Goal: Information Seeking & Learning: Learn about a topic

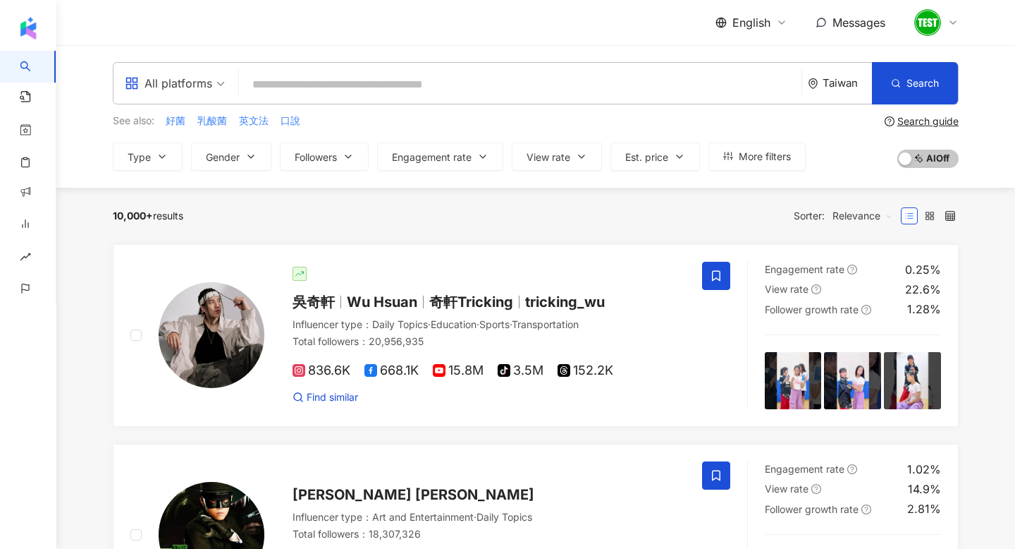
click at [753, 25] on span "English" at bounding box center [752, 23] width 38 height 16
click at [752, 53] on div "繁體中文" at bounding box center [760, 54] width 71 height 25
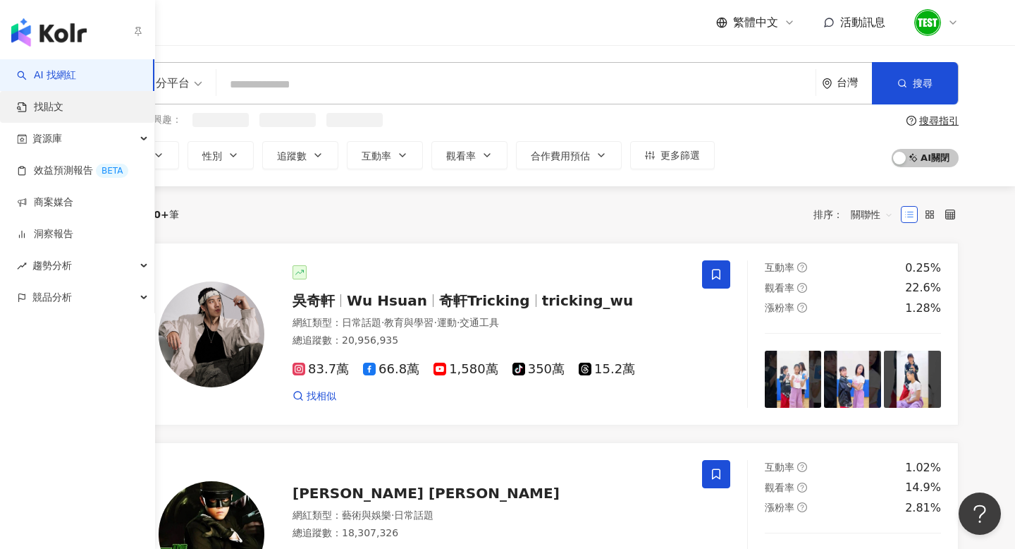
click at [63, 109] on link "找貼文" at bounding box center [40, 107] width 47 height 14
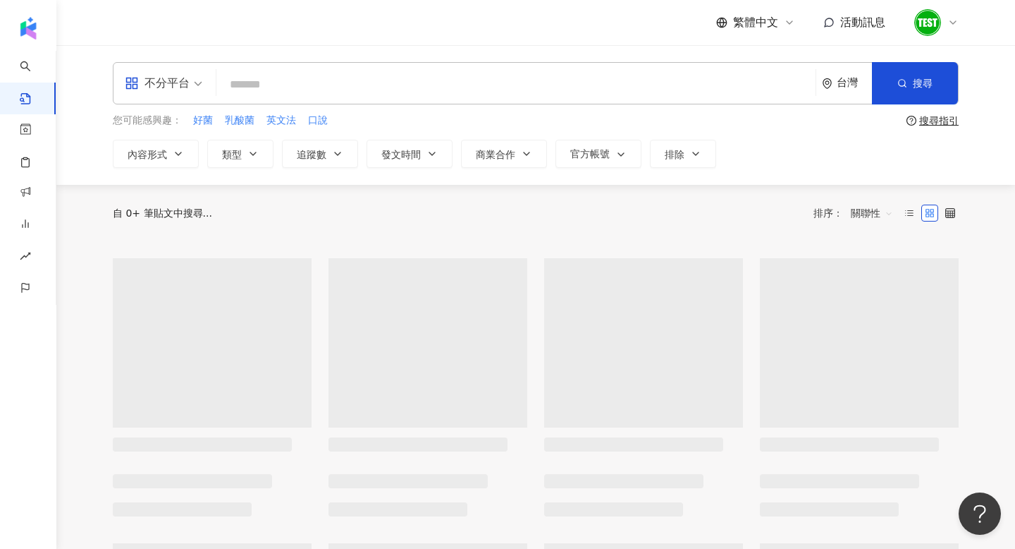
click at [300, 85] on input "search" at bounding box center [516, 84] width 588 height 30
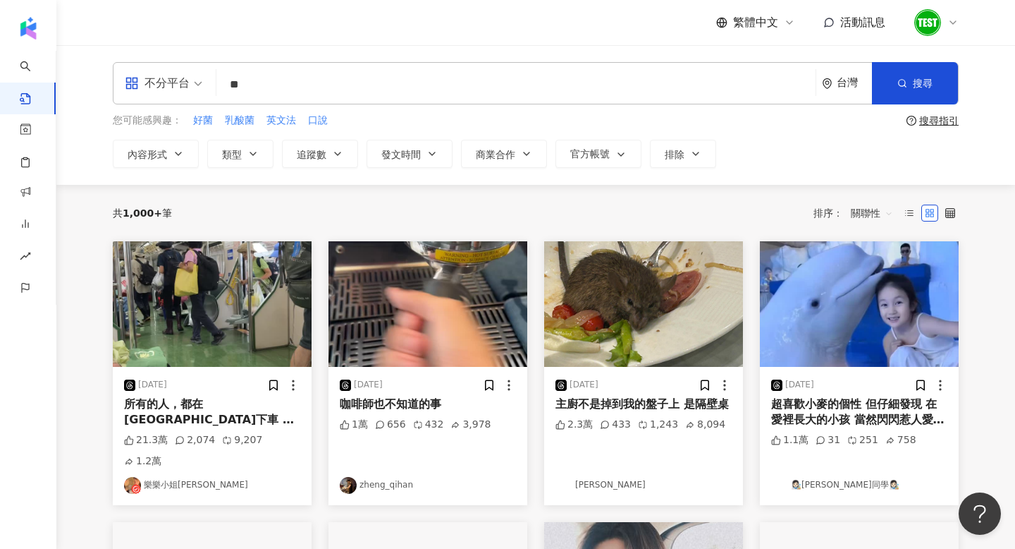
type input "*"
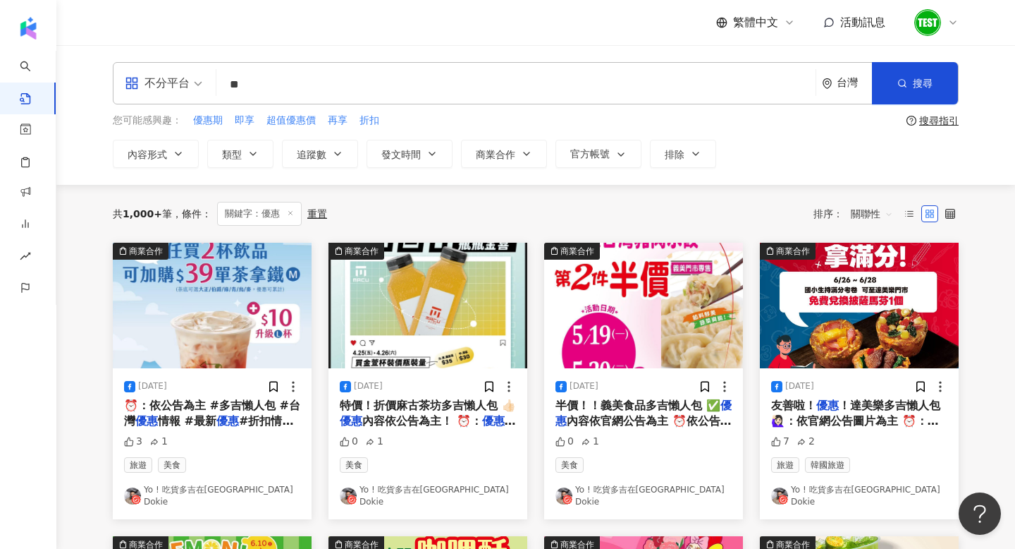
click at [874, 202] on div "共 1,000+ 筆 條件 ： 關鍵字：優惠 重置 排序： 關聯性" at bounding box center [536, 214] width 846 height 24
click at [874, 207] on span "關聯性" at bounding box center [872, 213] width 42 height 23
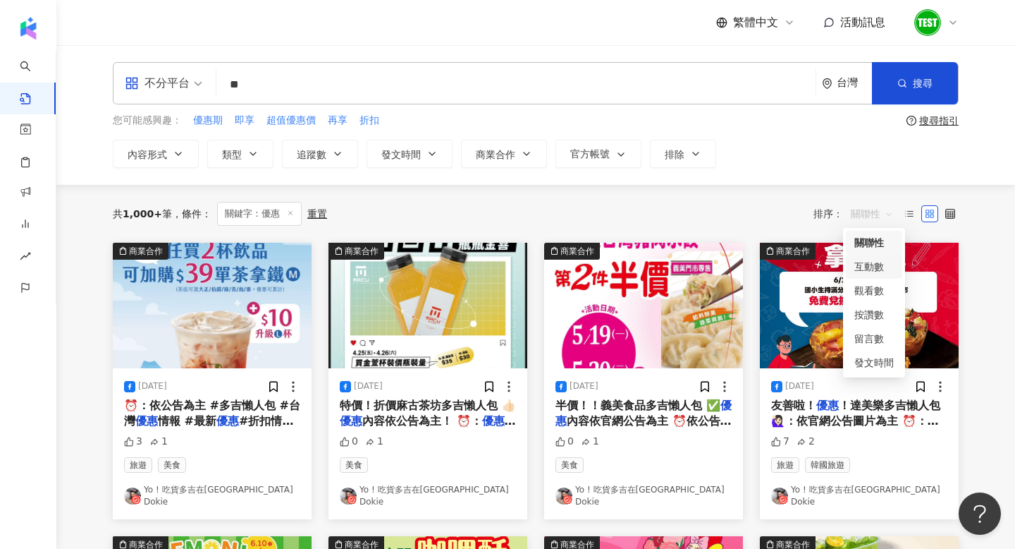
click at [879, 272] on div "互動數" at bounding box center [874, 267] width 39 height 16
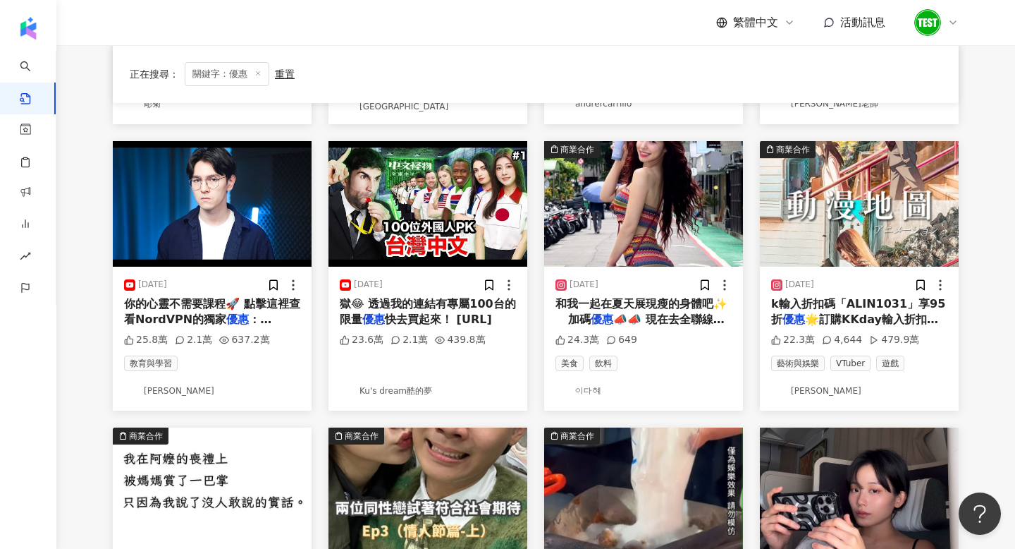
scroll to position [405, 0]
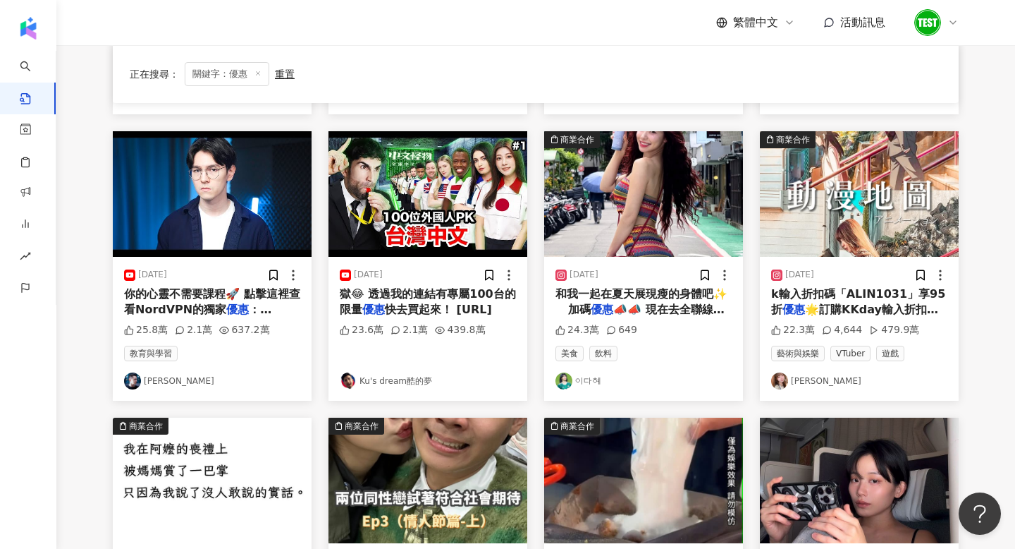
click at [598, 225] on img "button" at bounding box center [643, 194] width 199 height 126
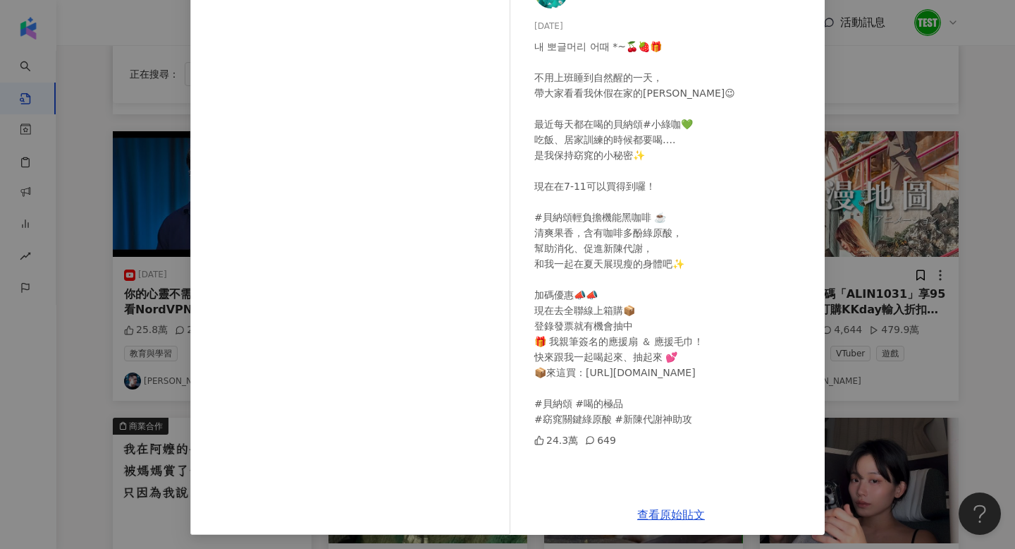
scroll to position [109, 0]
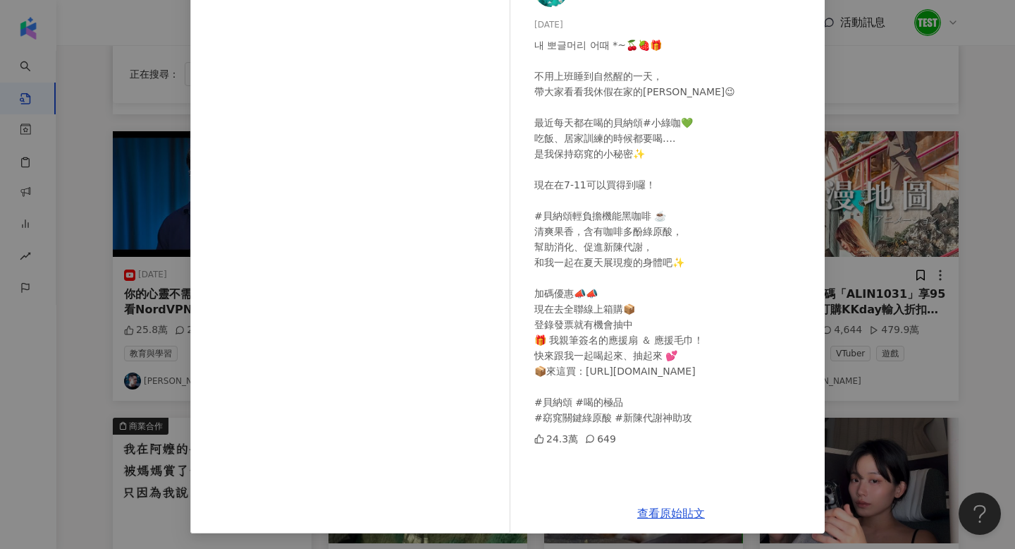
click at [846, 215] on div "이다혜 [DATE] 내 뽀글머리 어때 *~🍒🍓🎁 ⠀ 不用上班睡到自然醒的一天， 帶大家看看我休假在家的Routine😉 ⠀ 最近每天都在喝的貝納頌…" at bounding box center [507, 274] width 1015 height 549
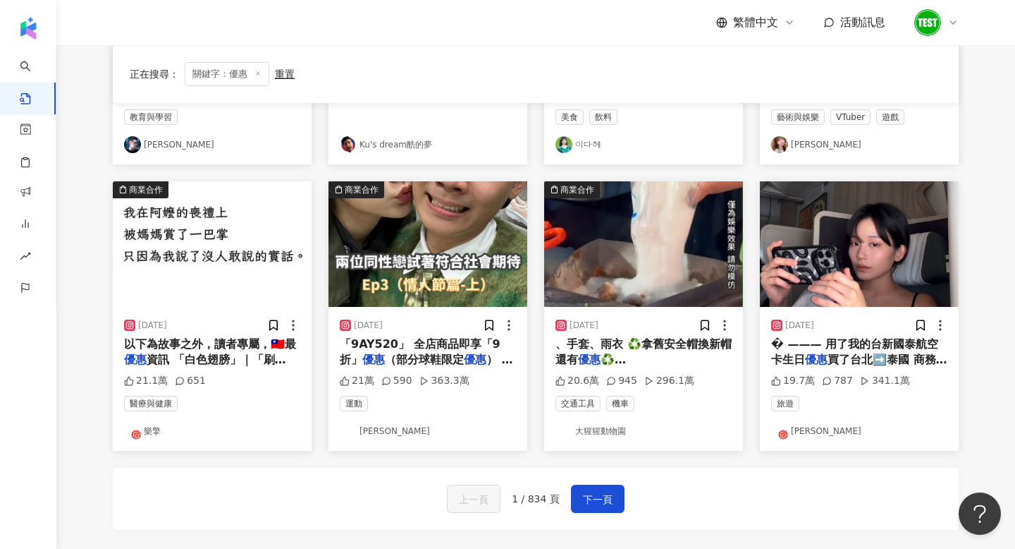
scroll to position [637, 0]
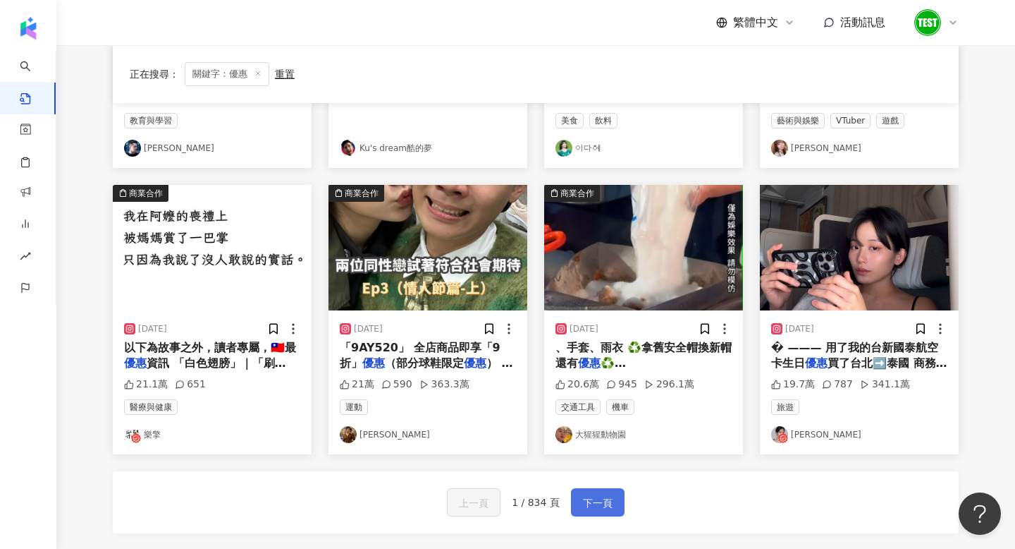
click at [585, 496] on span "下一頁" at bounding box center [598, 502] width 30 height 17
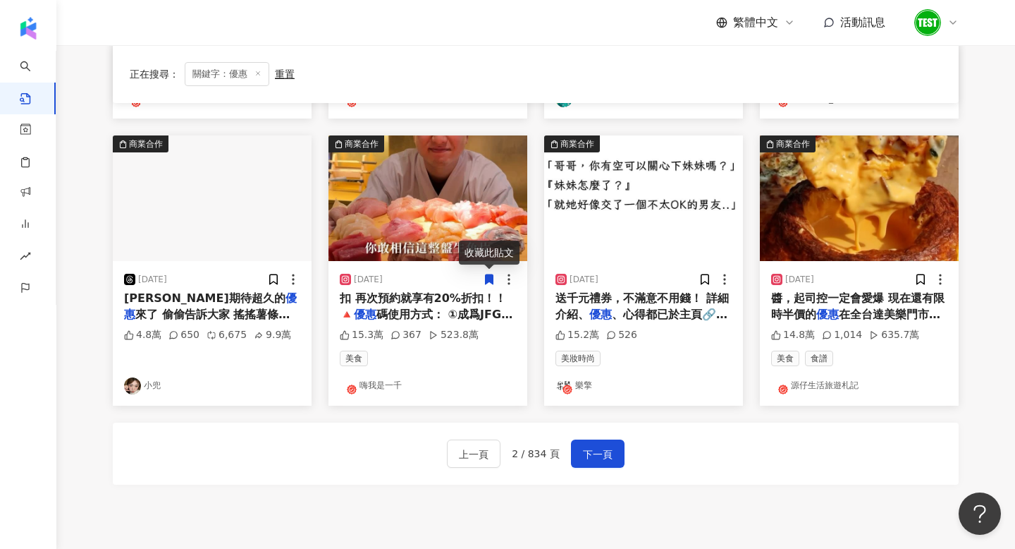
scroll to position [807, 0]
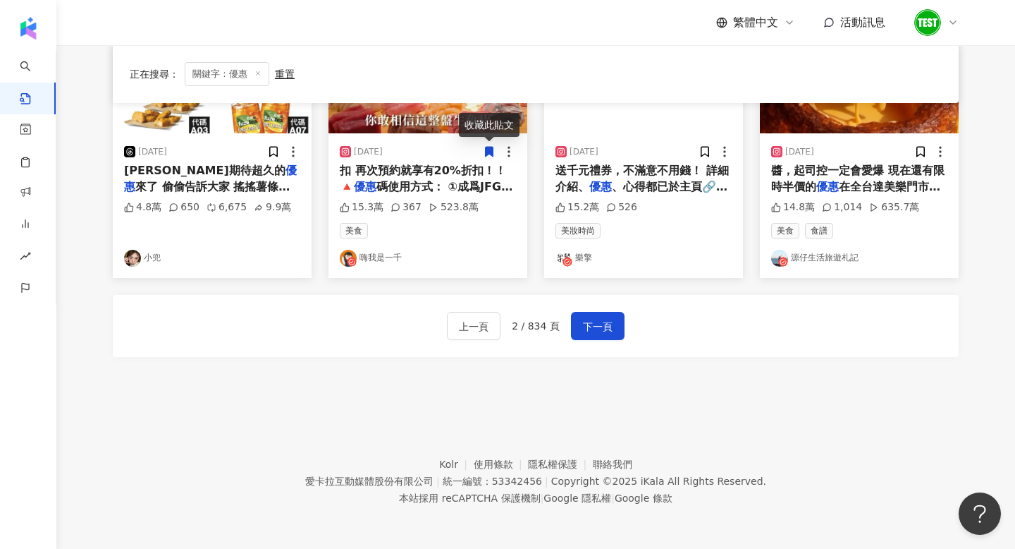
click at [233, 130] on img "button" at bounding box center [212, 71] width 199 height 126
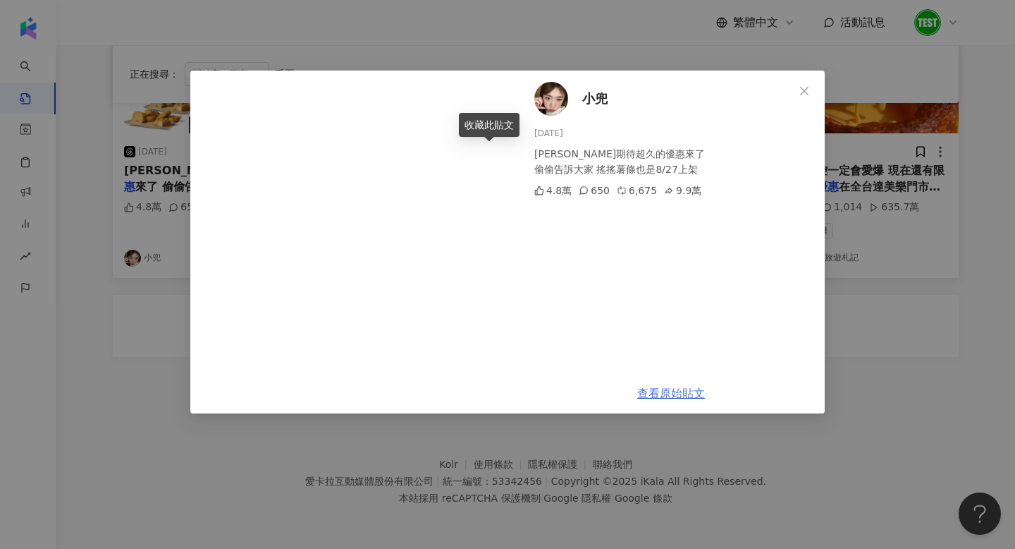
click at [674, 391] on link "查看原始貼文" at bounding box center [671, 392] width 68 height 13
click at [199, 441] on div "小兜 [DATE] [PERSON_NAME]期待超久的優惠來了 偷偷告訴大家 搖搖薯條也是8/27上架 4.8萬 650 6,675 9.9萬 查看原始貼文" at bounding box center [507, 274] width 1015 height 549
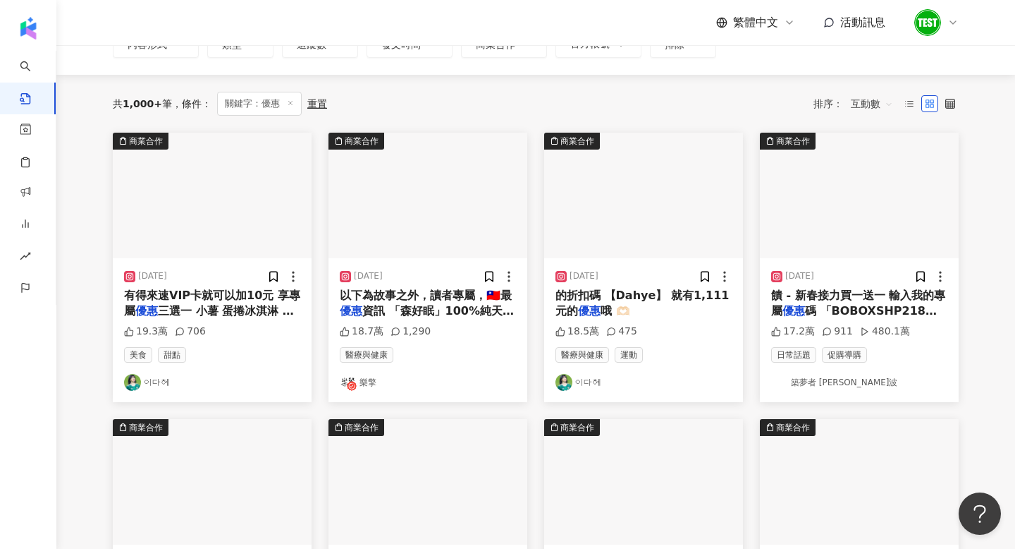
scroll to position [0, 0]
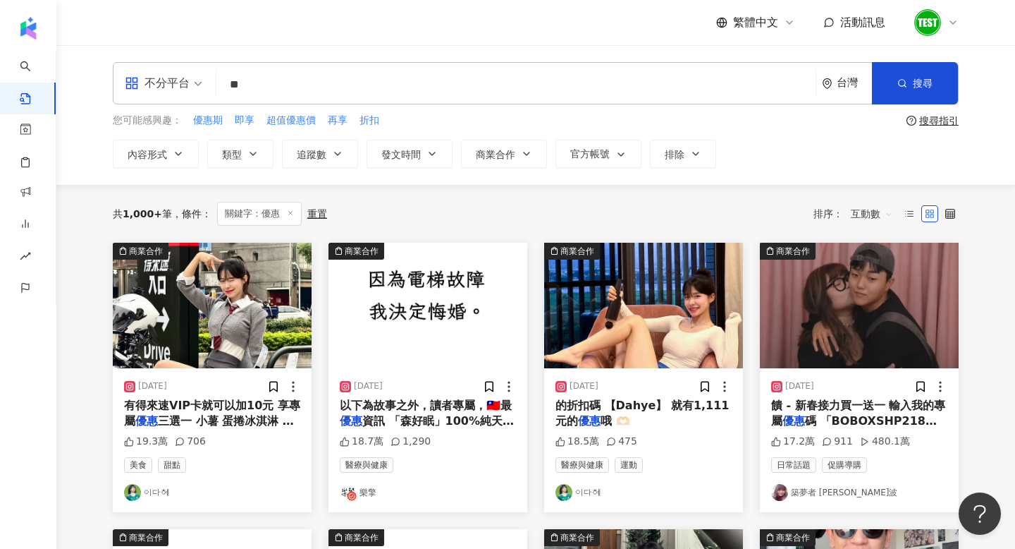
click at [823, 338] on img "button" at bounding box center [859, 306] width 199 height 126
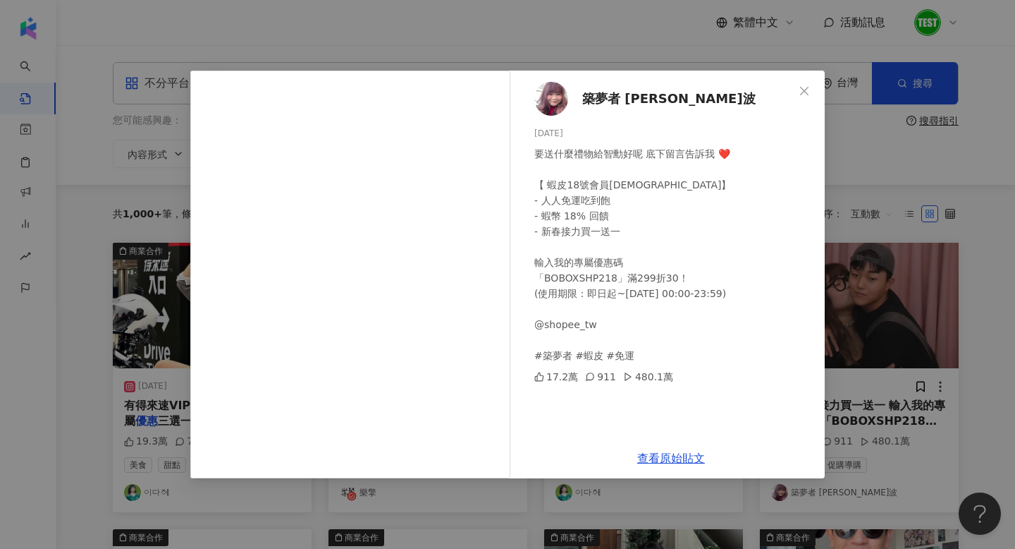
click at [902, 314] on div "築夢者 [PERSON_NAME]波波 [DATE] 要送什麼禮物給智勳好呢 底下留言告訴我 ❤️ 【 蝦皮18號會員[DEMOGRAPHIC_DATA]】 …" at bounding box center [507, 274] width 1015 height 549
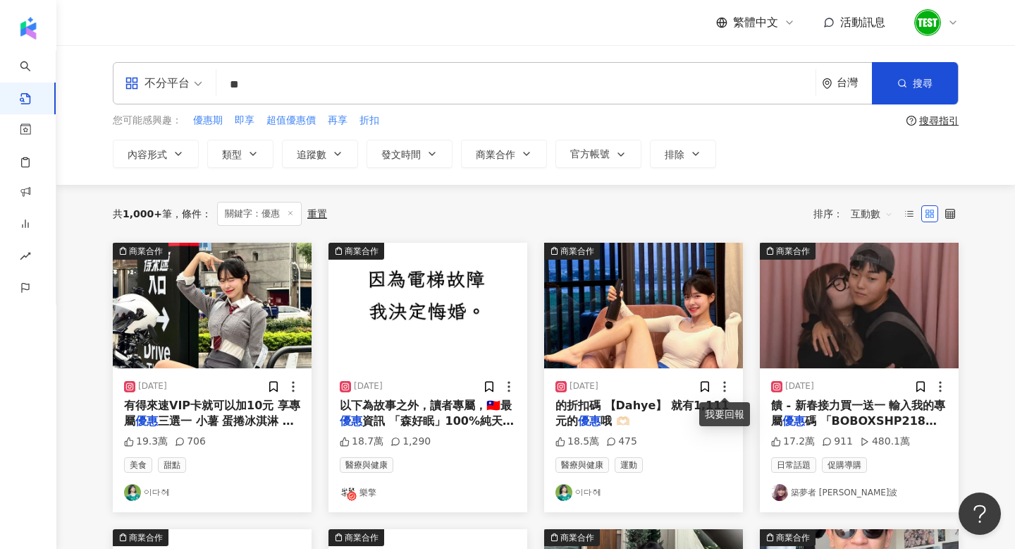
scroll to position [807, 0]
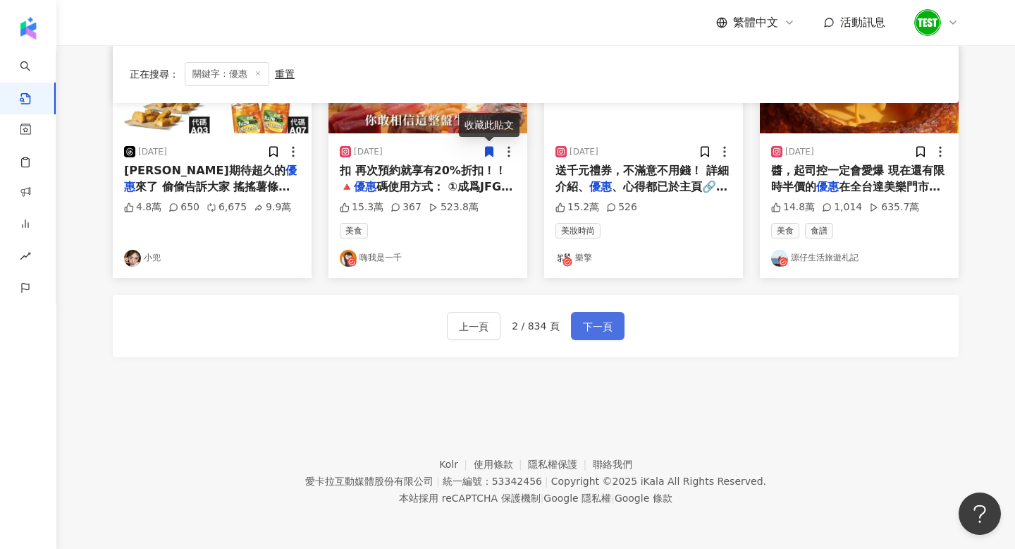
click at [605, 332] on span "下一頁" at bounding box center [598, 326] width 30 height 17
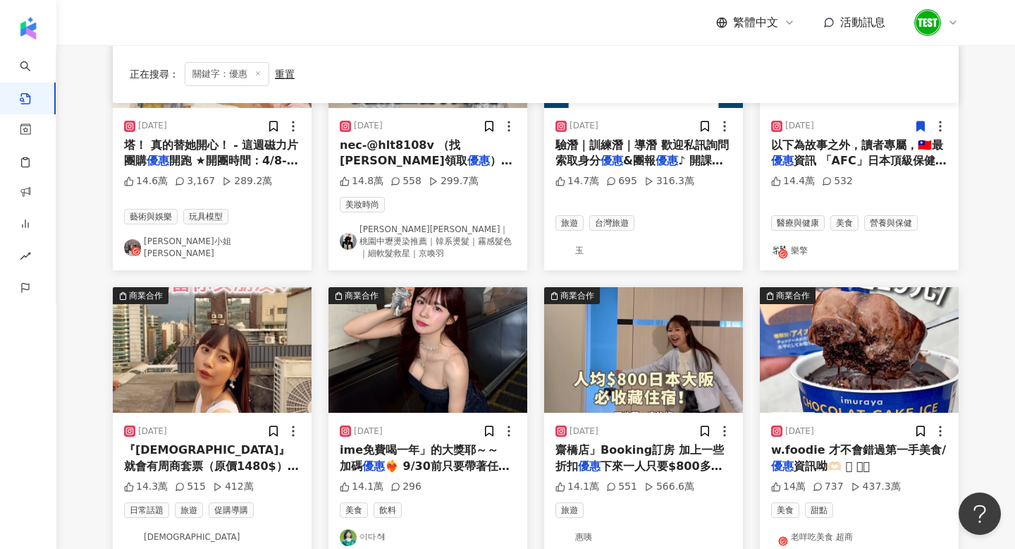
scroll to position [0, 0]
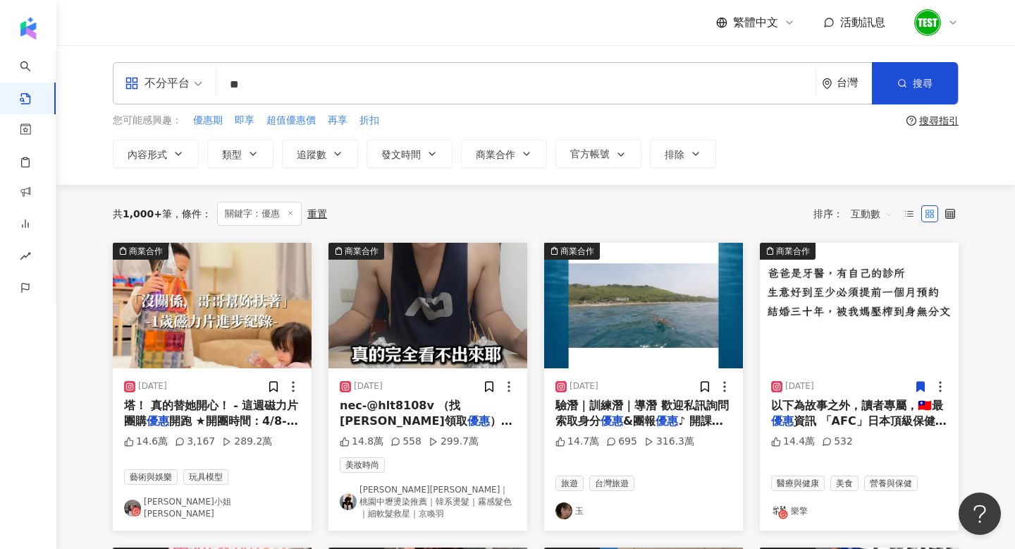
click at [267, 82] on input "**" at bounding box center [516, 84] width 588 height 30
click at [305, 88] on input "***" at bounding box center [516, 84] width 588 height 30
type input "**********"
click at [929, 97] on button "搜尋" at bounding box center [915, 83] width 86 height 42
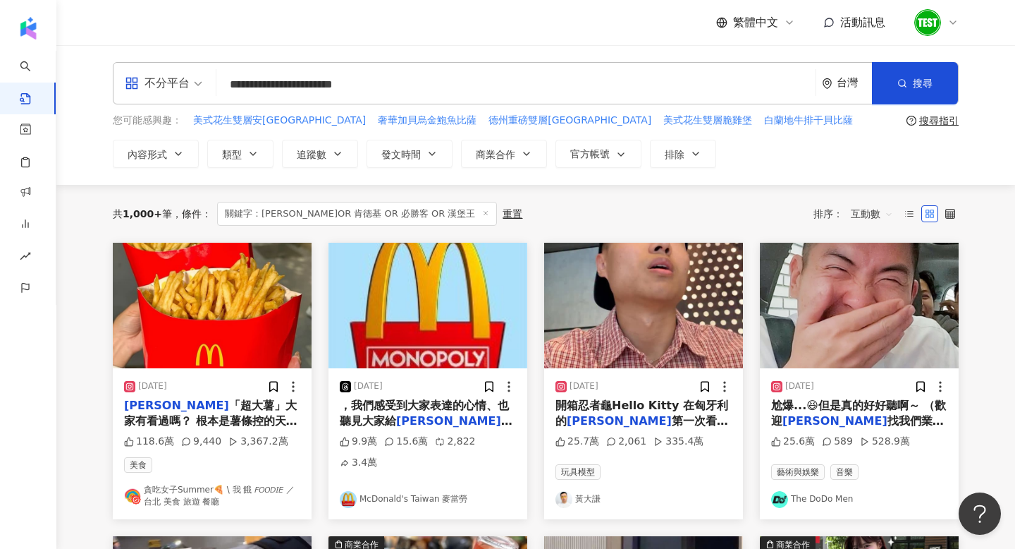
click at [199, 319] on img "button" at bounding box center [212, 306] width 199 height 126
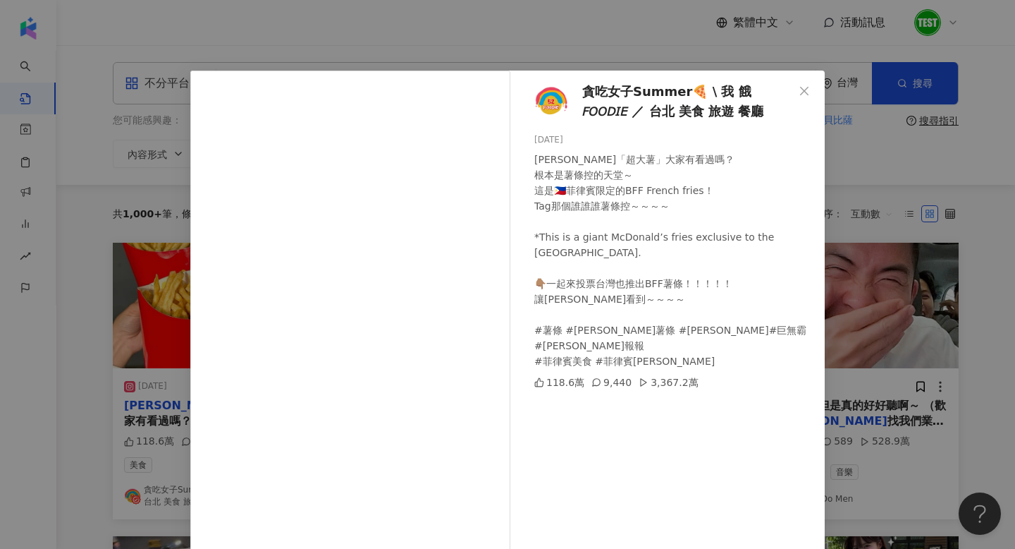
click at [939, 161] on div "貪吃女子Summer🍕 \ 我 餓 𝘍𝘖𝘖𝘋𝘐𝘌 ／ 台北 美食 旅遊 餐廳 [DATE] [PERSON_NAME]「超大薯」大家有看過嗎？ 根本是薯條控的…" at bounding box center [507, 274] width 1015 height 549
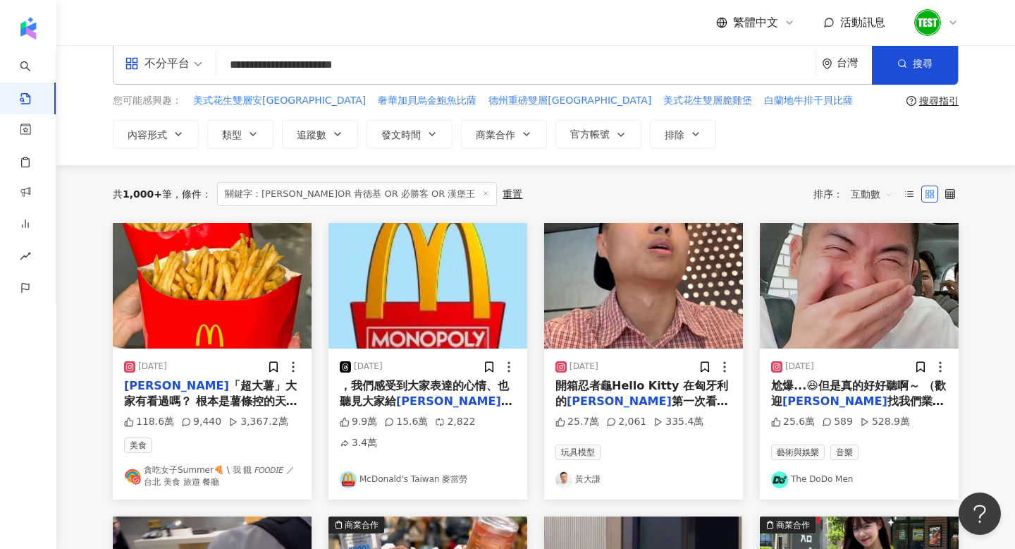
scroll to position [18, 0]
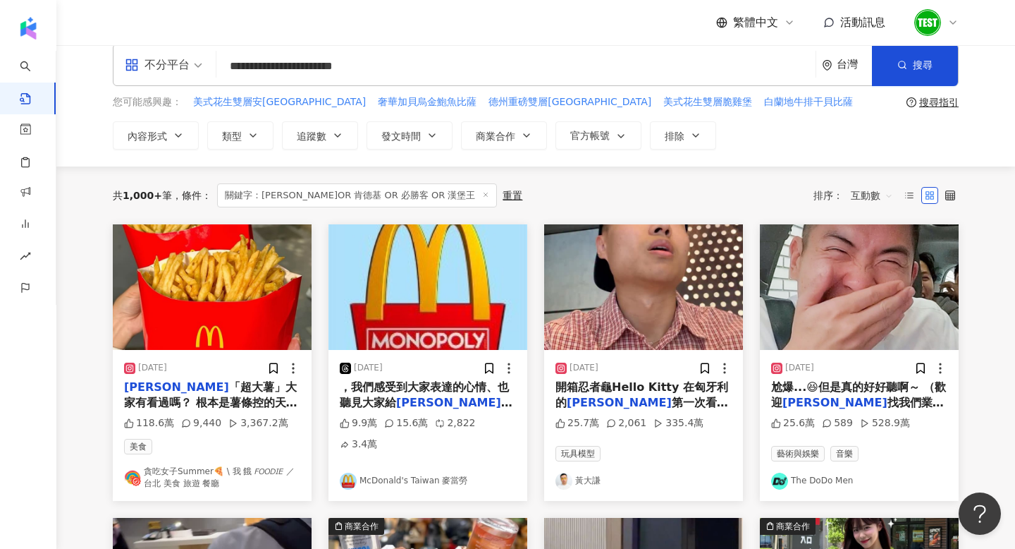
click at [628, 303] on img "button" at bounding box center [643, 287] width 199 height 126
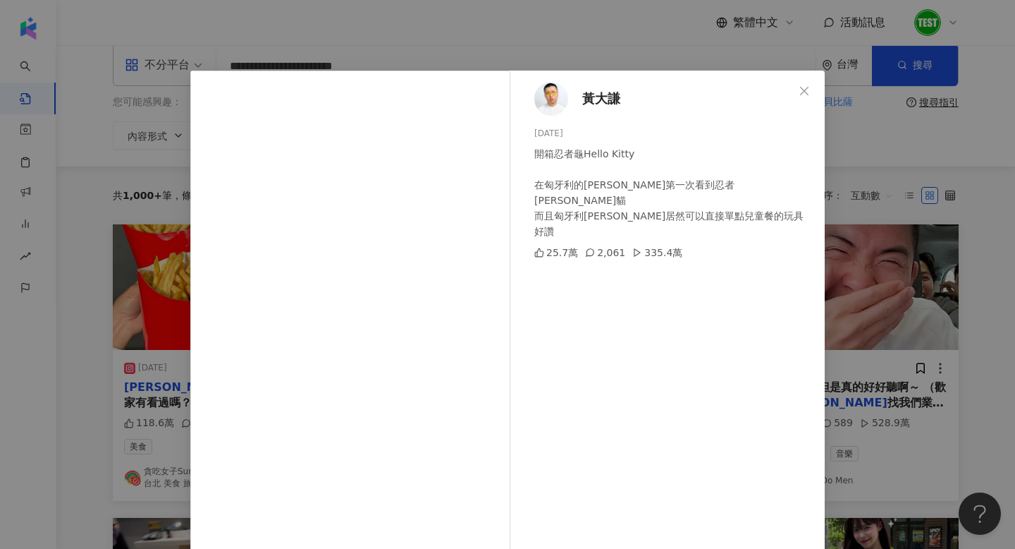
click at [942, 147] on div "[PERSON_NAME][DATE] 開箱忍者龜Hello Kitty 在匈牙利的[PERSON_NAME]第一次看到忍者[PERSON_NAME]貓 而且…" at bounding box center [507, 274] width 1015 height 549
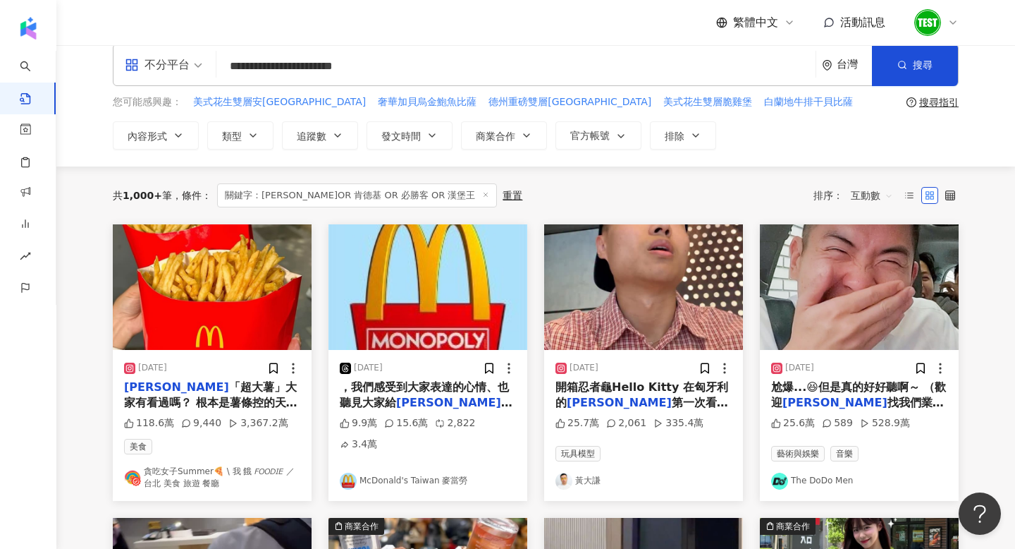
click at [856, 336] on img "button" at bounding box center [859, 287] width 199 height 126
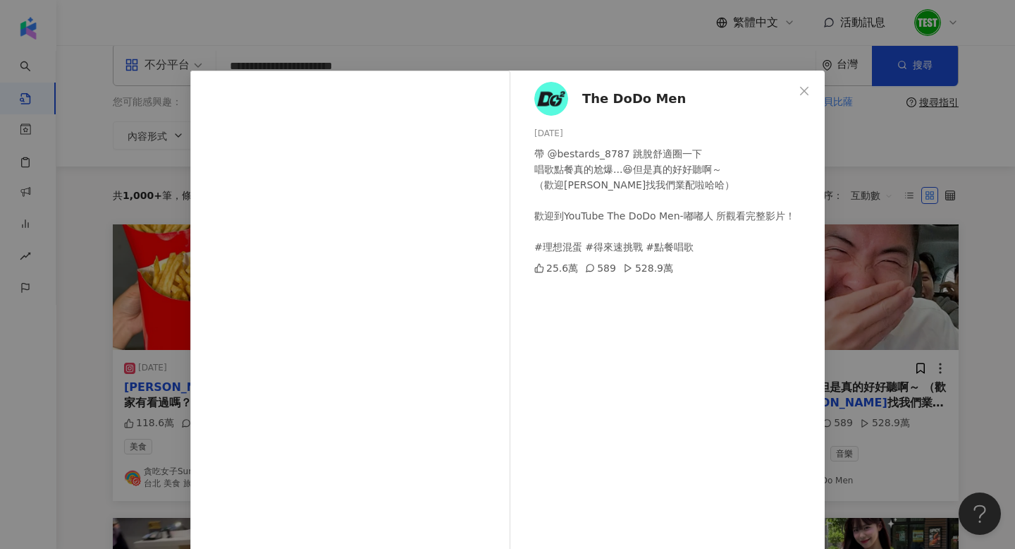
click at [957, 273] on div "The DoDo Men [DATE] 帶 @bestards_8787 跳脫舒適圈一下 唱歌點餐真的尬爆...😆但是真的好好聽啊～ （歡迎[PERSON_N…" at bounding box center [507, 274] width 1015 height 549
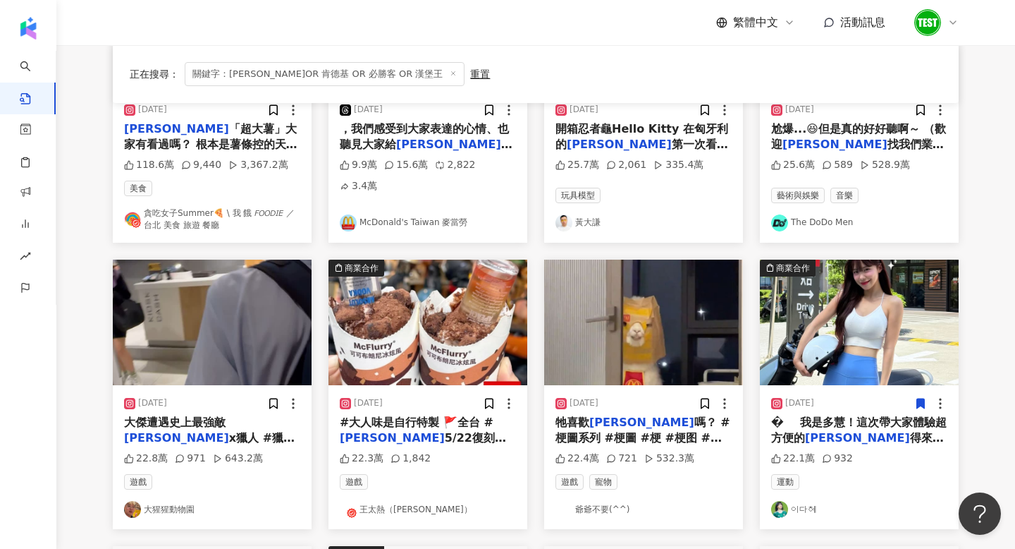
scroll to position [365, 0]
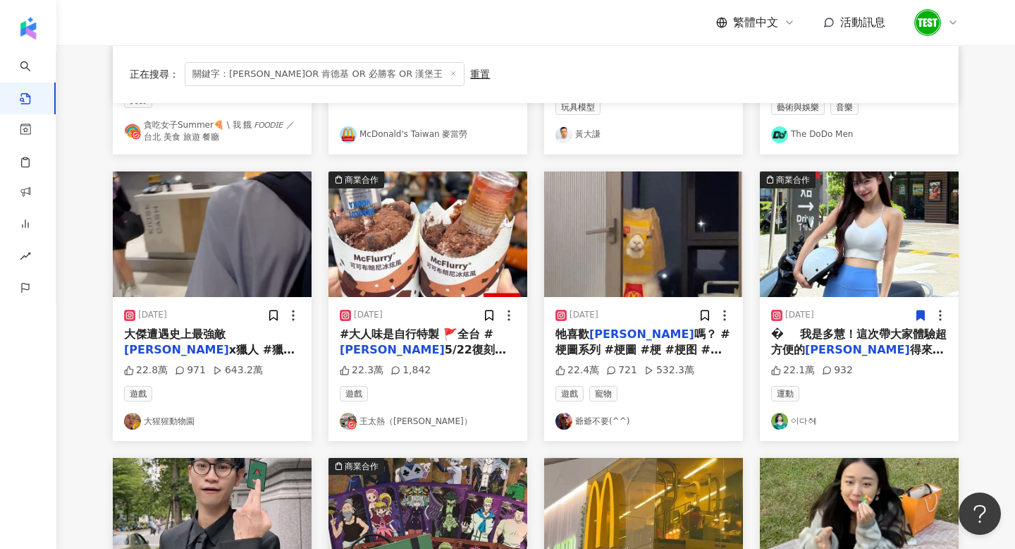
click at [847, 297] on div "[DATE] � ⠀ 我是多慧！這次帶大家體驗超方便的 [PERSON_NAME] 得來速，機車族也能輕鬆免下車點餐取 22.1萬 932 運動 이다혜" at bounding box center [859, 369] width 199 height 144
click at [826, 257] on img "button" at bounding box center [859, 234] width 199 height 126
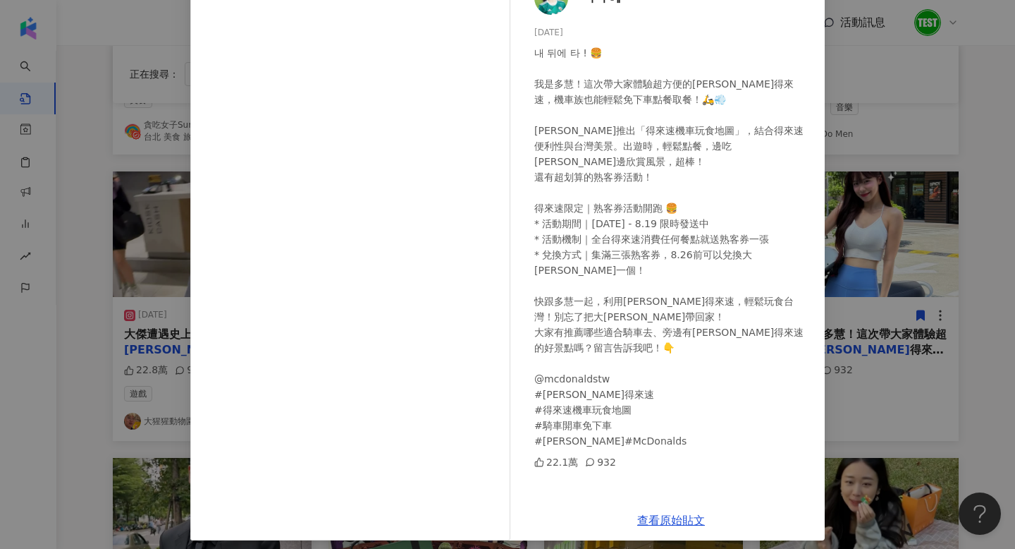
scroll to position [109, 0]
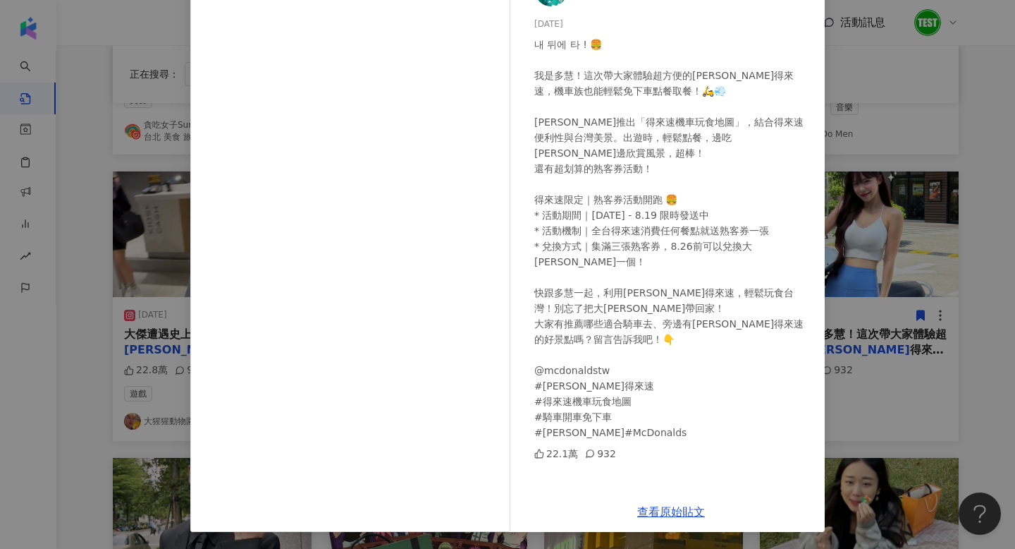
click at [848, 246] on div "이다혜 [DATE] 내 뒤에 타 ! 🍔 ⠀ 我是多慧！這次帶大家體驗超方便的[PERSON_NAME]得來速，機車族也能輕鬆免下車點餐取餐！🛵💨 ⠀…" at bounding box center [507, 274] width 1015 height 549
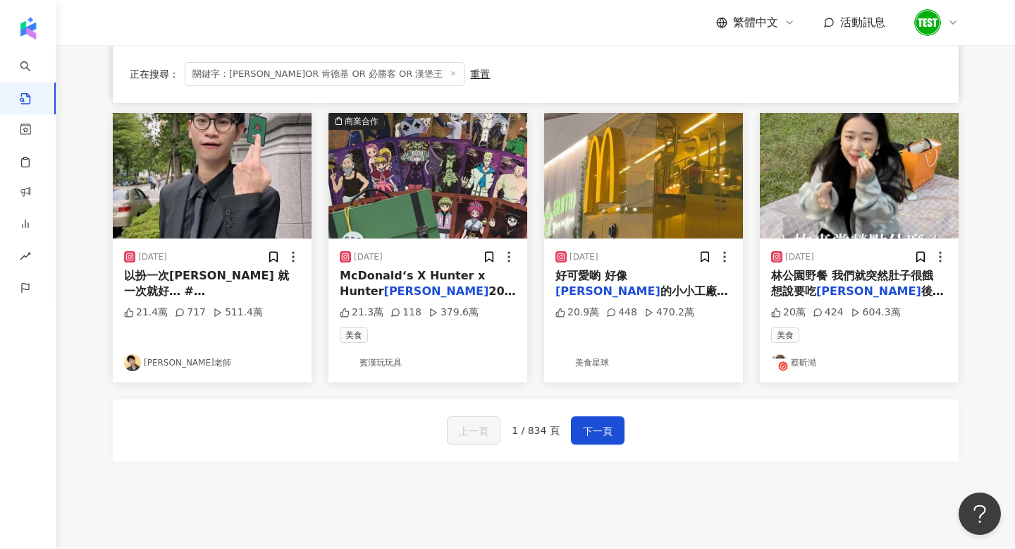
scroll to position [712, 0]
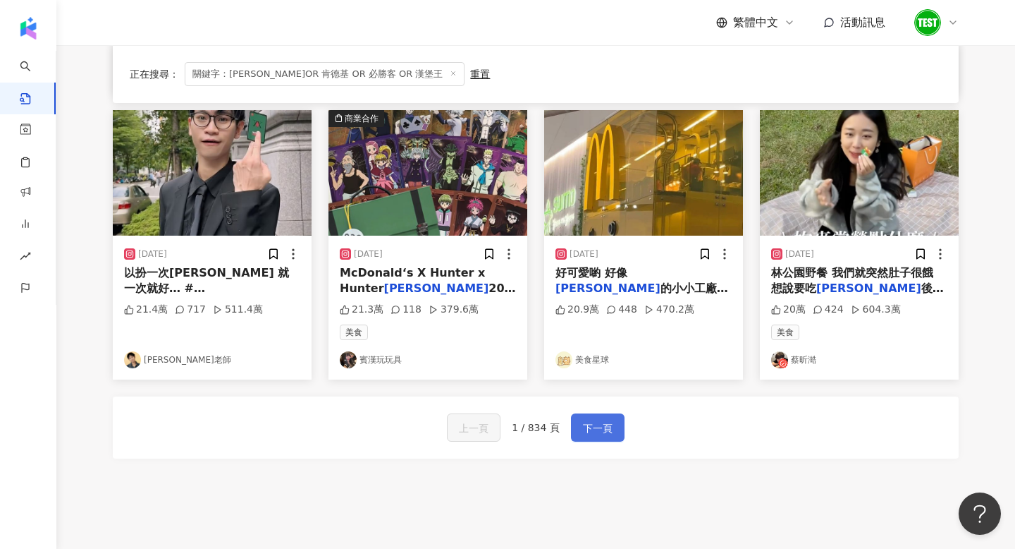
click at [583, 429] on span "下一頁" at bounding box center [598, 428] width 30 height 17
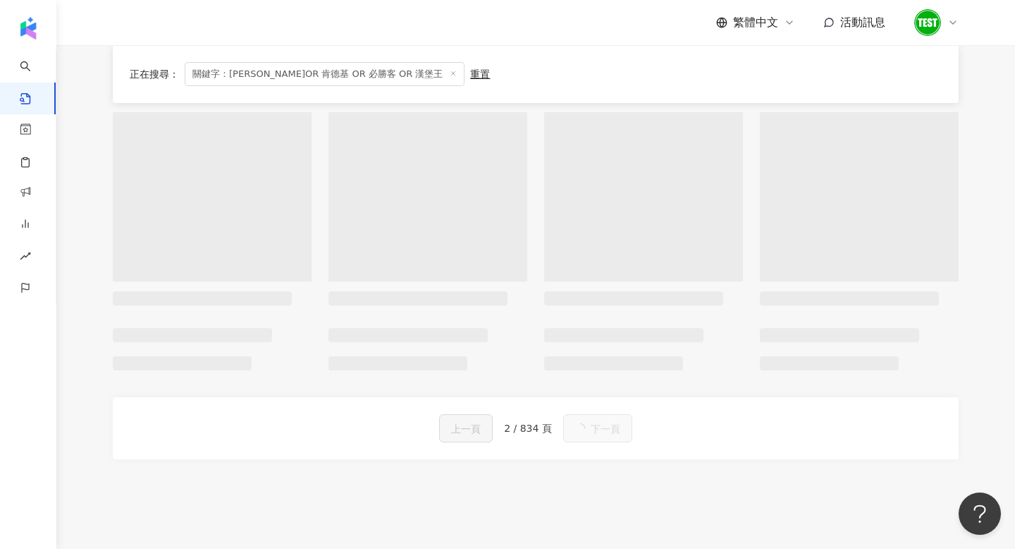
scroll to position [705, 0]
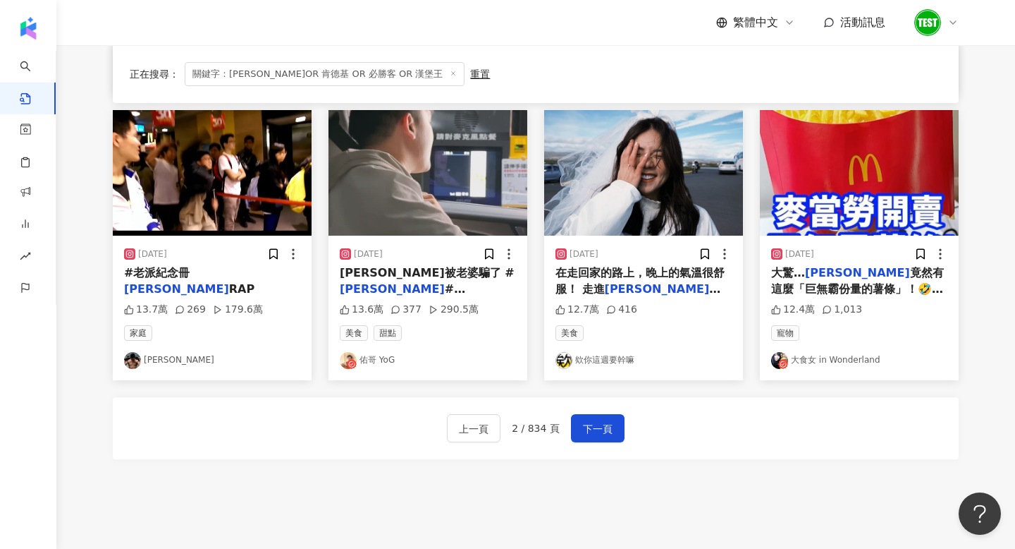
click at [880, 199] on img "button" at bounding box center [859, 173] width 199 height 126
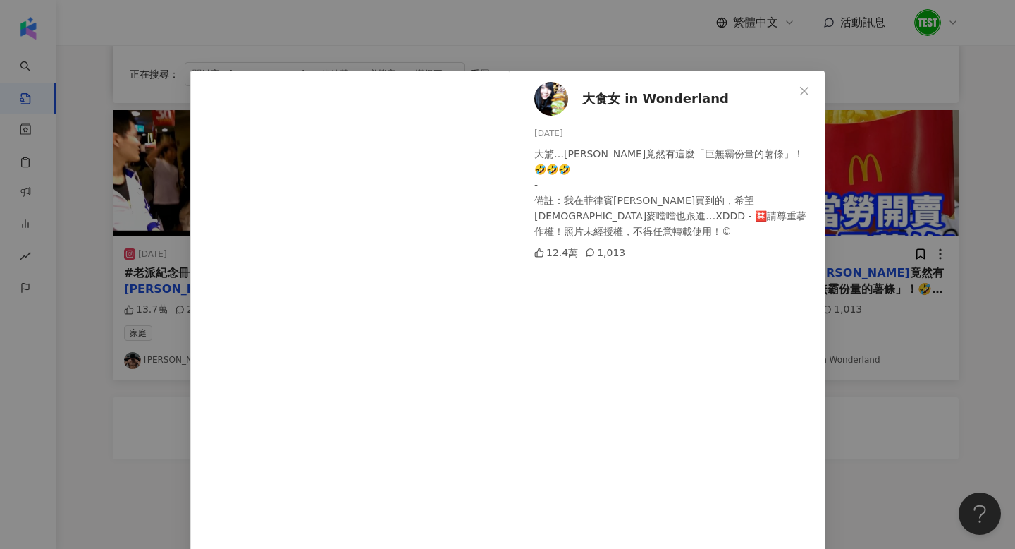
click at [946, 241] on div "大食女 in Wonderland [DATE] 大驚…[PERSON_NAME]竟然有這麼「巨無霸份量的薯條」！🤣🤣🤣 - 備註：我在菲律賓[PERSON_…" at bounding box center [507, 274] width 1015 height 549
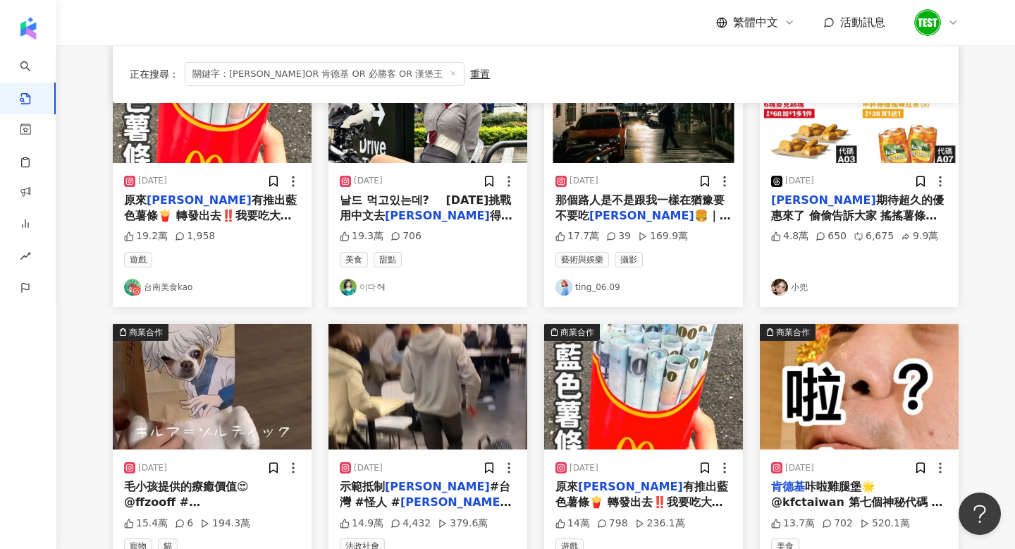
scroll to position [202, 0]
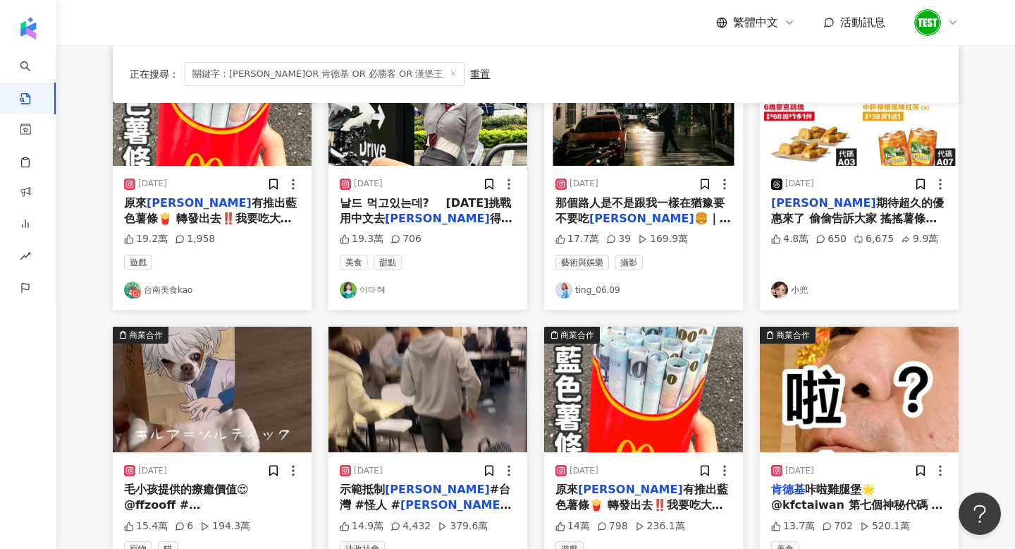
click at [634, 379] on img "button" at bounding box center [643, 390] width 199 height 126
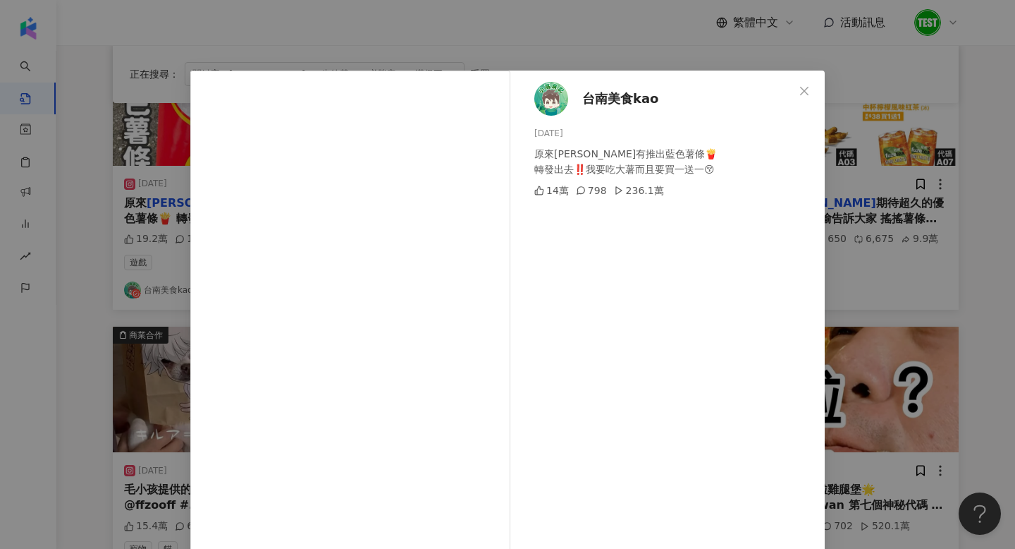
click at [869, 260] on div "台南美食kao [DATE] 原來[PERSON_NAME]有推出藍色薯條🍟 轉發出去‼️我要吃大薯而且要買一送一😚 14萬 798 236.1萬 查看原始貼文" at bounding box center [507, 274] width 1015 height 549
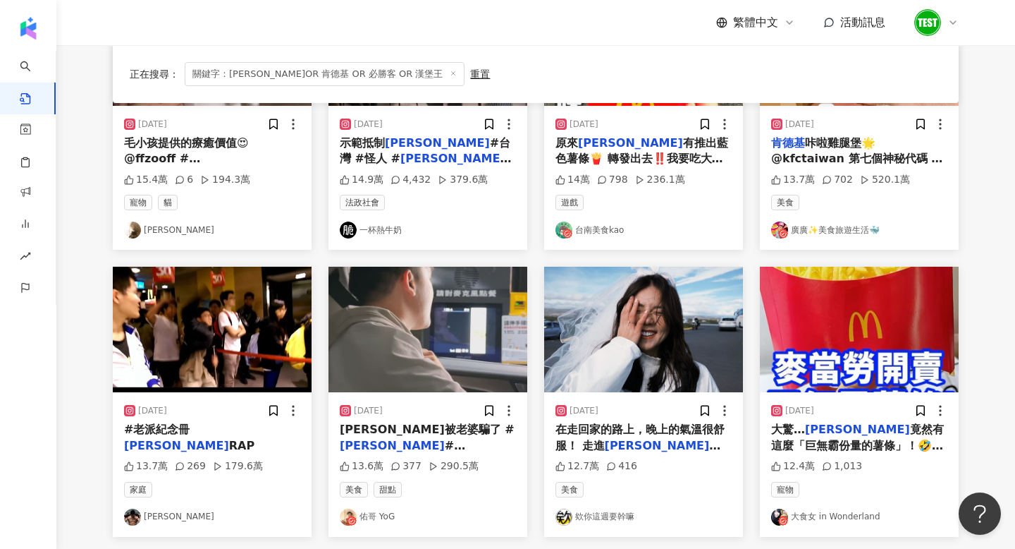
scroll to position [807, 0]
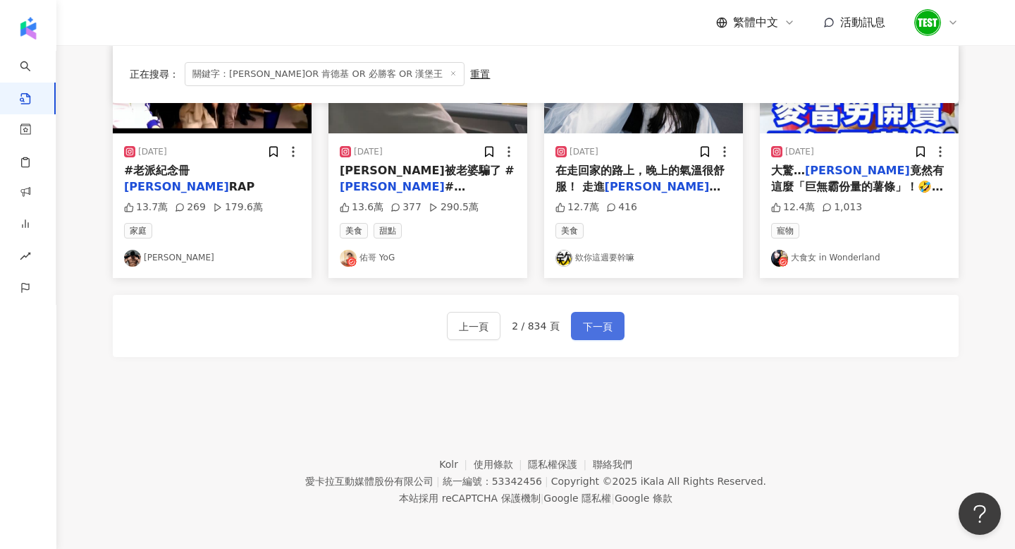
click at [615, 324] on button "下一頁" at bounding box center [598, 326] width 54 height 28
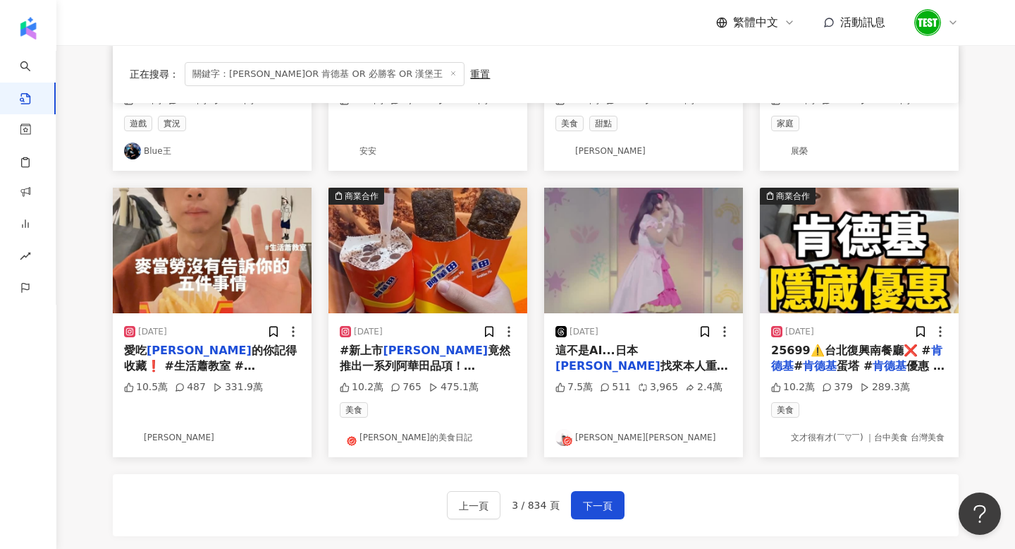
scroll to position [623, 0]
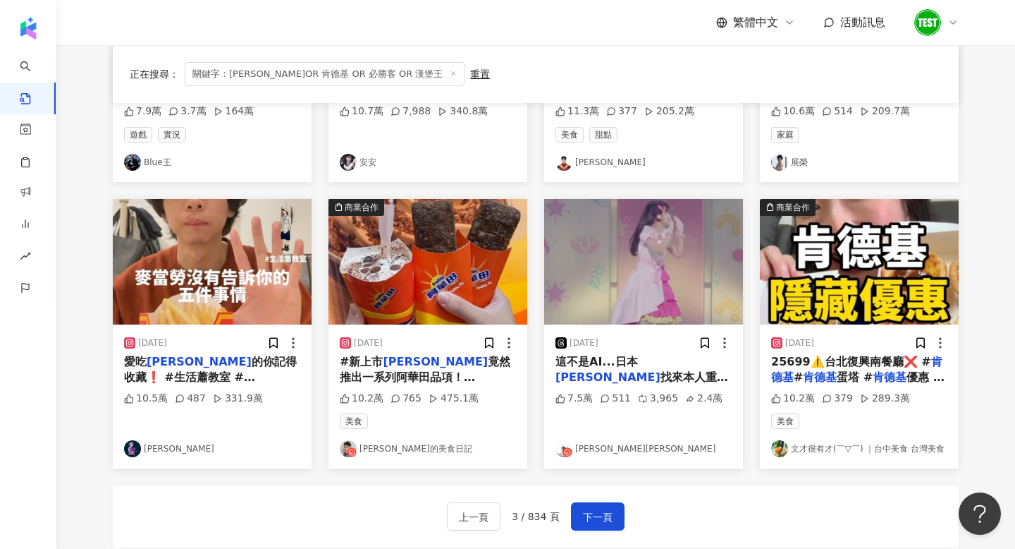
click at [274, 252] on img "button" at bounding box center [212, 262] width 199 height 126
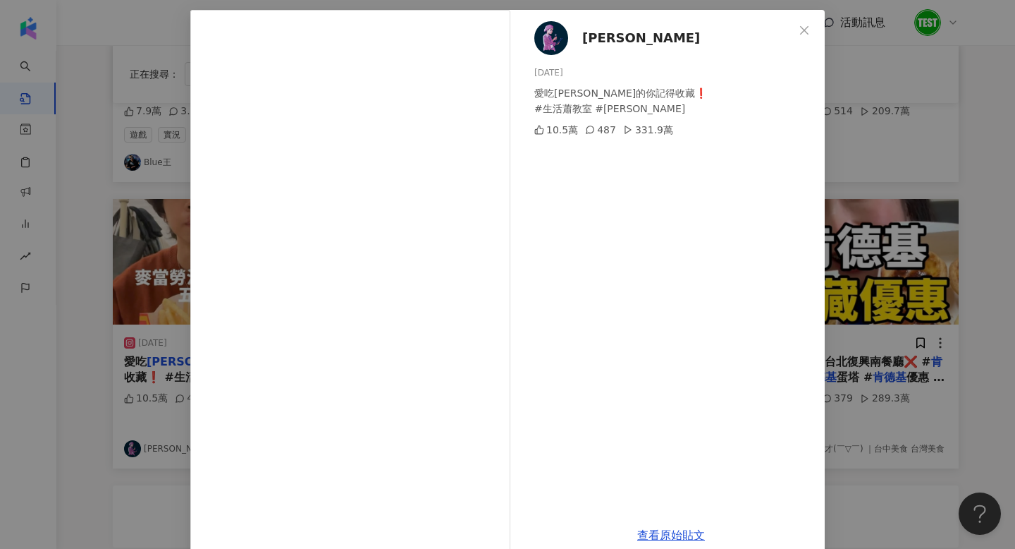
scroll to position [84, 0]
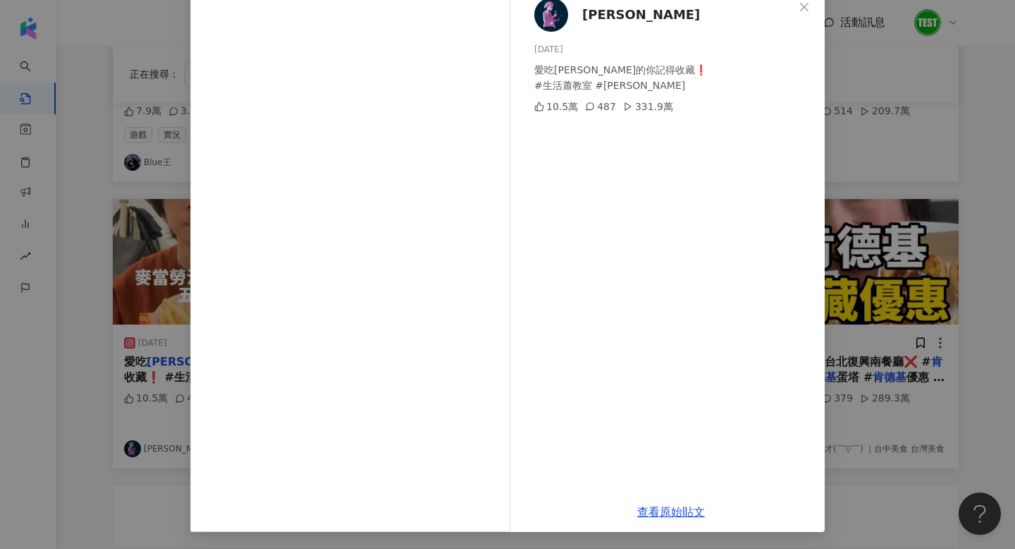
click at [970, 134] on div "[PERSON_NAME] [DATE] 愛吃[PERSON_NAME]的你記得收藏❗️ #生活蕭教室 #[PERSON_NAME]10.5萬 487 331…" at bounding box center [507, 274] width 1015 height 549
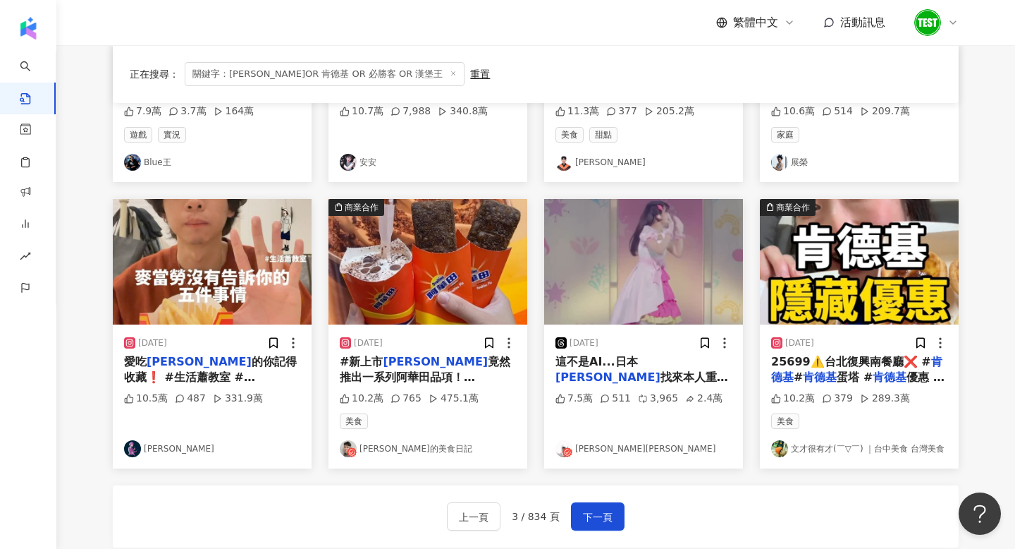
click at [819, 273] on img "button" at bounding box center [859, 262] width 199 height 126
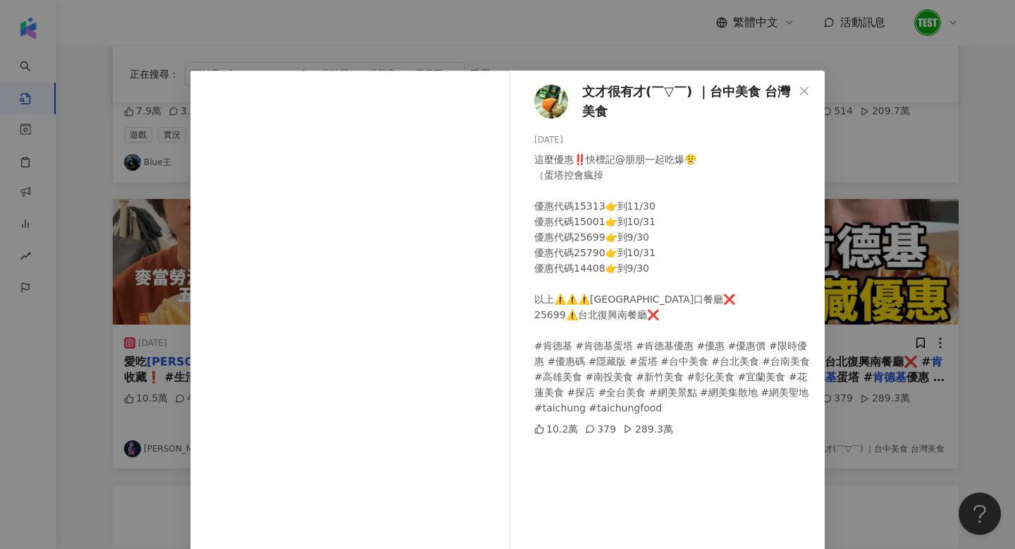
click at [944, 167] on div "文才很有才(￣▽￣) ｜台中美食 台灣美食 [DATE] 這麼優惠‼️快標記@朋朋一起吃爆😤 （蛋塔控會瘋掉 優惠代碼15313👉到11/30 優惠代碼150…" at bounding box center [507, 274] width 1015 height 549
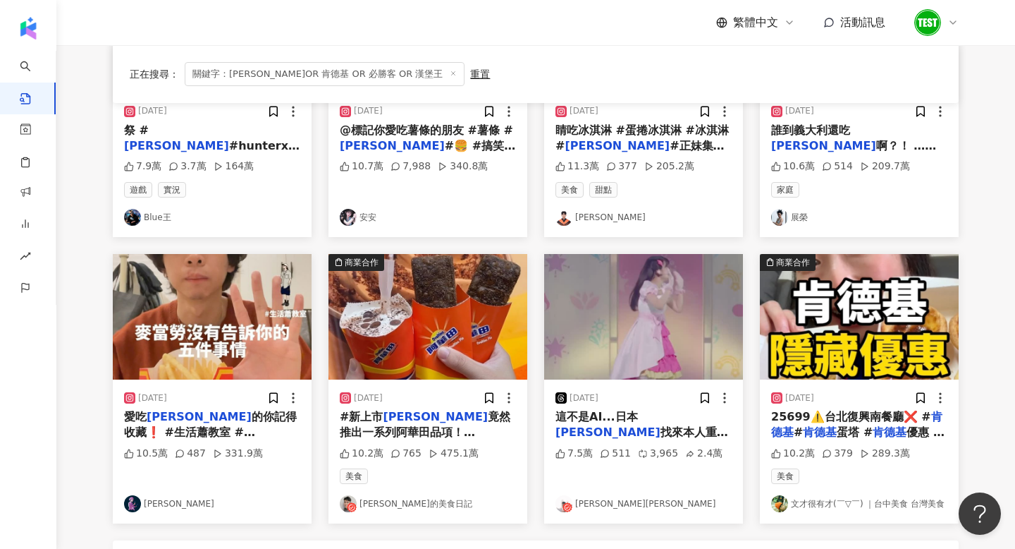
scroll to position [617, 0]
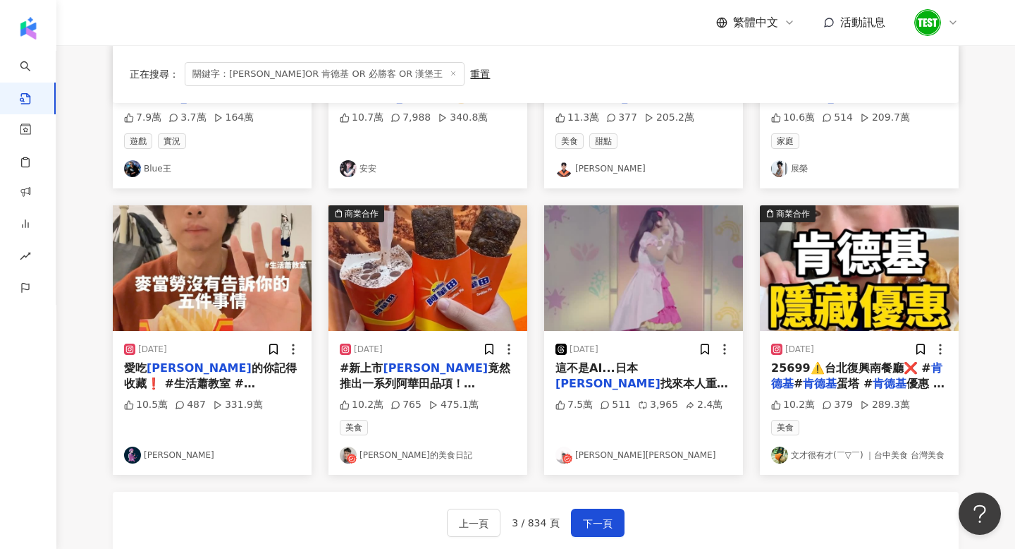
click at [601, 508] on div "上一頁 3 / 834 頁 下一頁" at bounding box center [536, 523] width 846 height 62
click at [602, 510] on button "下一頁" at bounding box center [598, 522] width 54 height 28
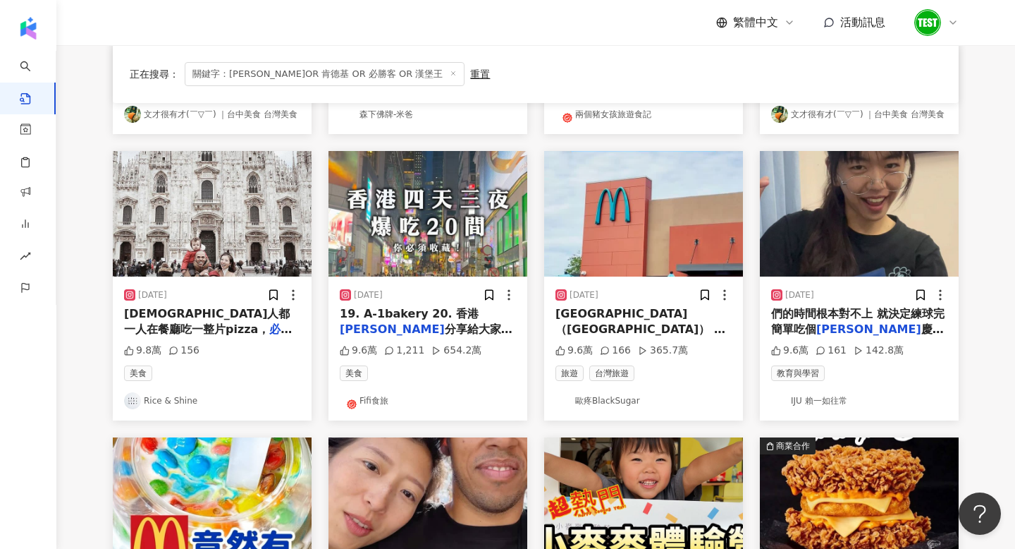
scroll to position [377, 0]
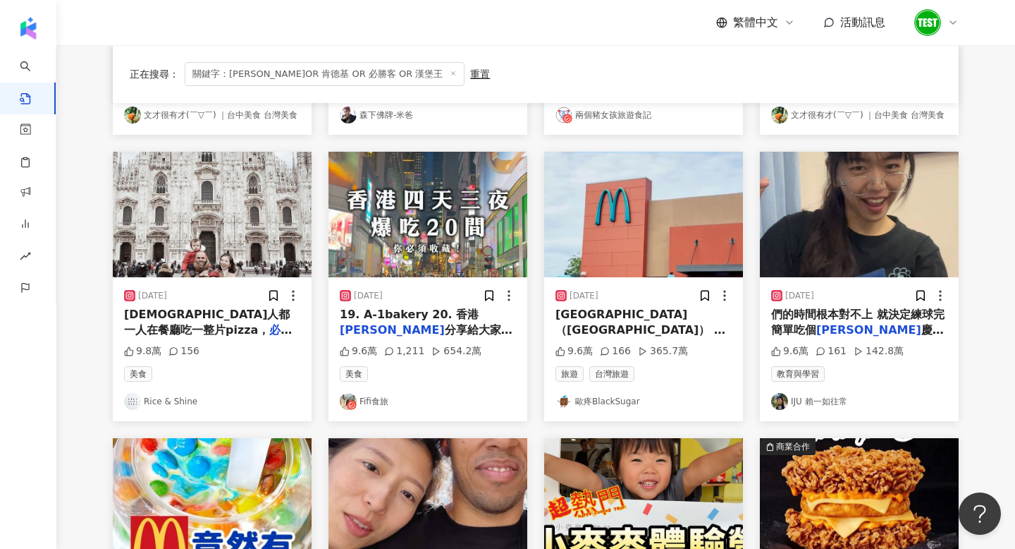
click at [592, 246] on img "button" at bounding box center [643, 215] width 199 height 126
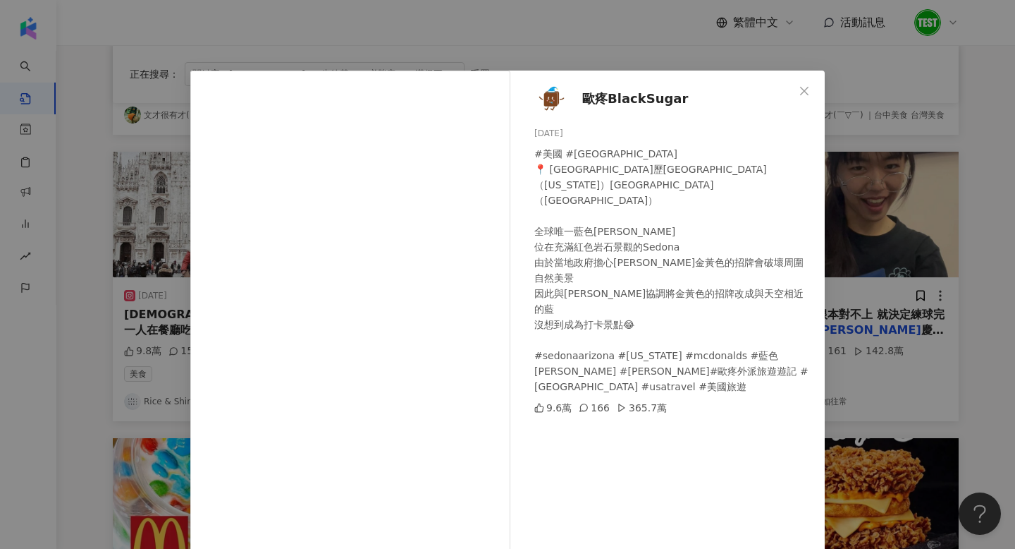
click at [891, 268] on div "歐疼BlackSugar [DATE] #美國 #[GEOGRAPHIC_DATA] 📍 [GEOGRAPHIC_DATA]歷[GEOGRAPHIC_DATA…" at bounding box center [507, 274] width 1015 height 549
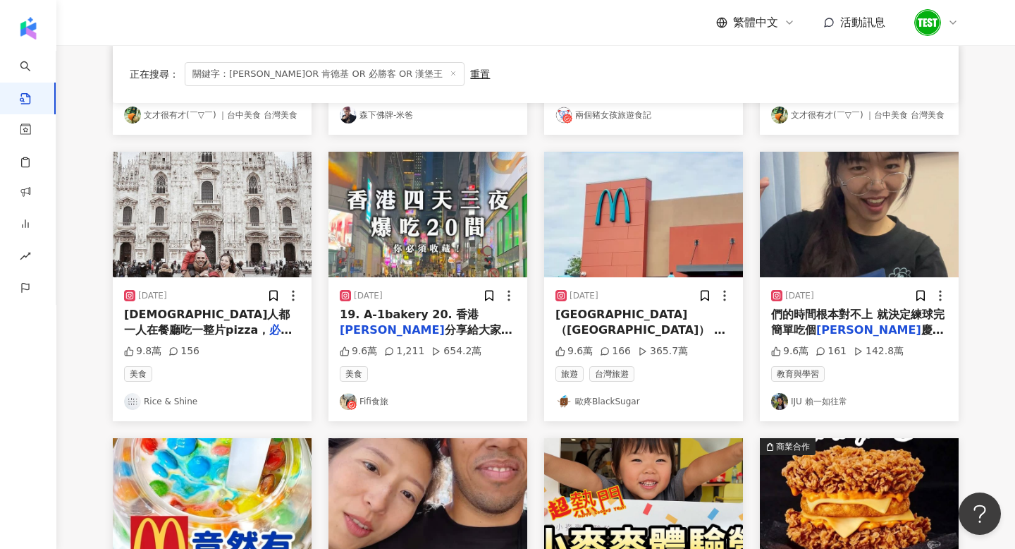
click at [681, 227] on img "button" at bounding box center [643, 215] width 199 height 126
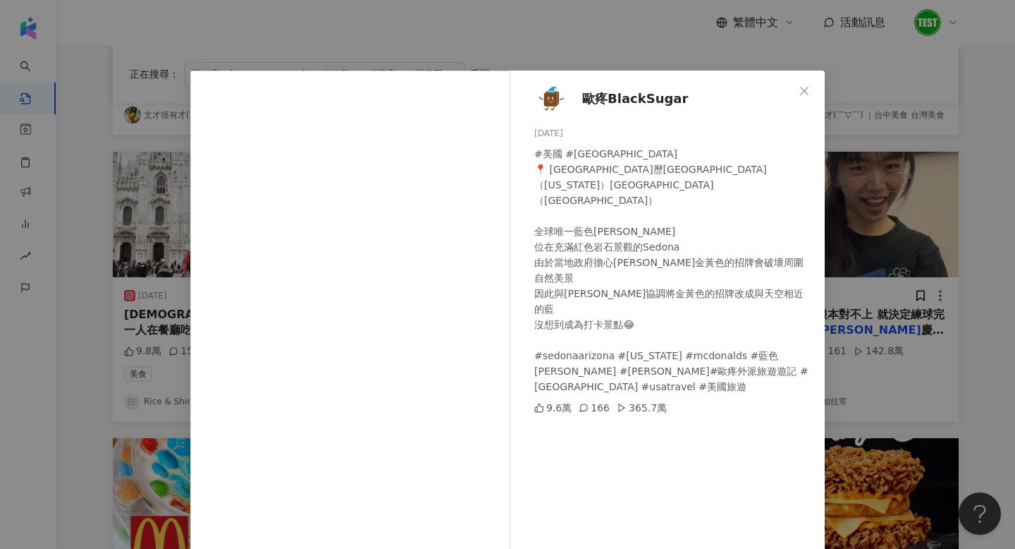
click at [907, 288] on div "歐疼BlackSugar [DATE] #美國 #[GEOGRAPHIC_DATA] 📍 [GEOGRAPHIC_DATA]歷[GEOGRAPHIC_DATA…" at bounding box center [507, 274] width 1015 height 549
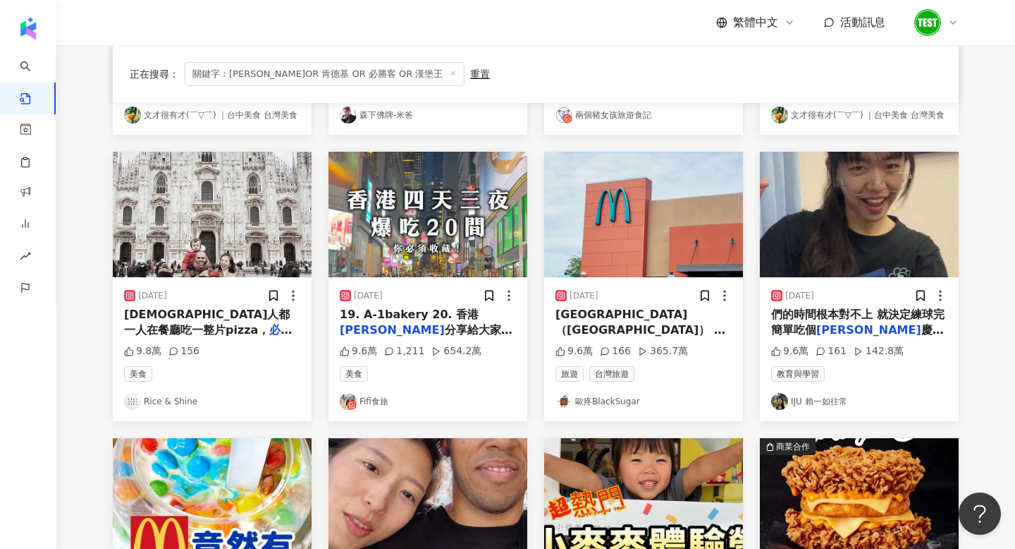
click at [870, 238] on img "button" at bounding box center [859, 215] width 199 height 126
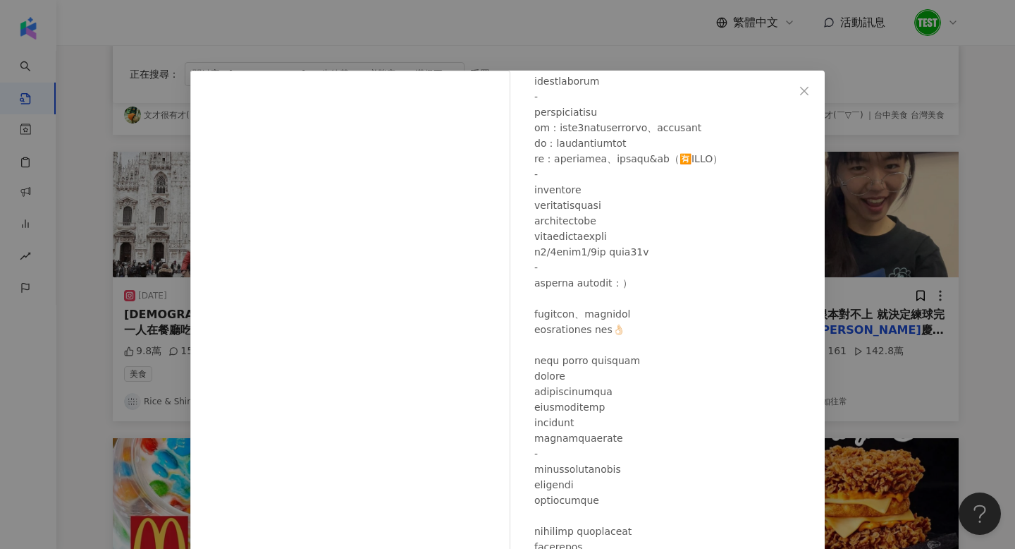
scroll to position [84, 0]
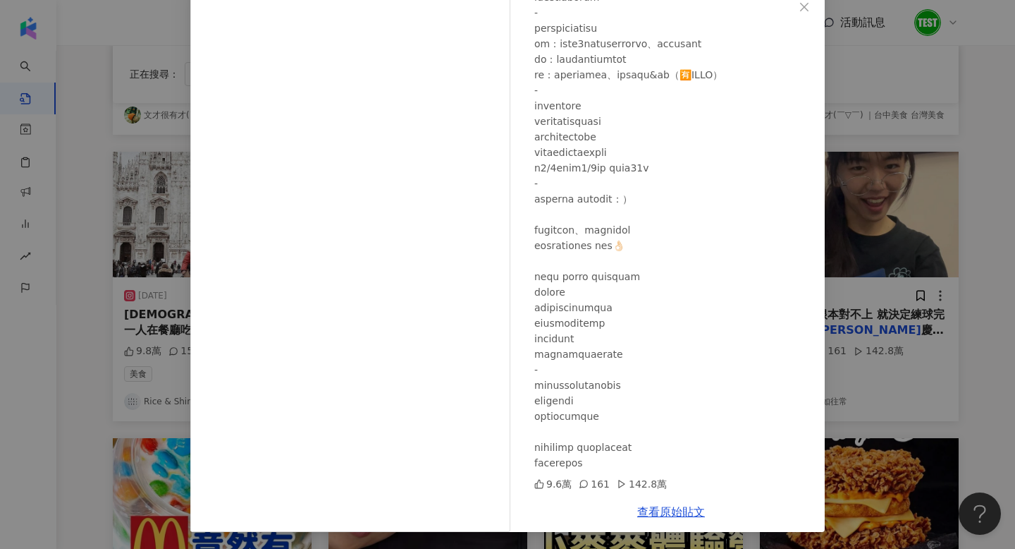
click at [830, 285] on div "IJU [PERSON_NAME]往常 [DATE] 9.6萬 161 142.8萬 查看原始貼文" at bounding box center [507, 274] width 1015 height 549
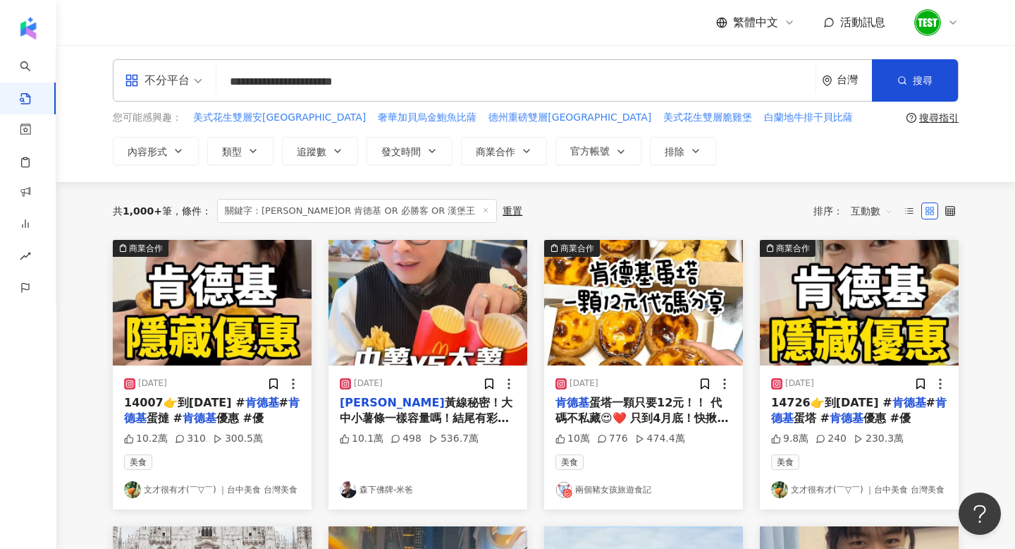
scroll to position [1, 0]
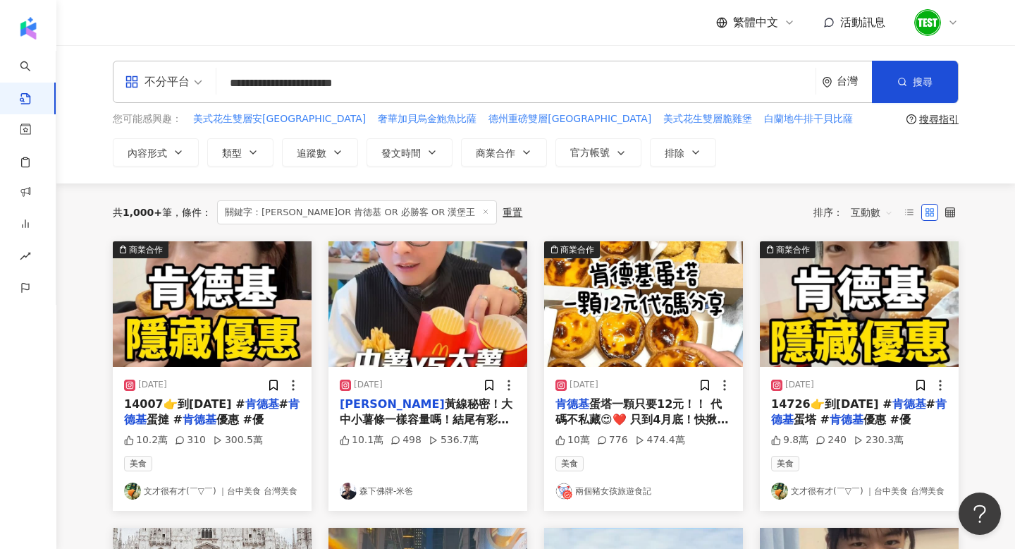
click at [213, 307] on img "button" at bounding box center [212, 304] width 199 height 126
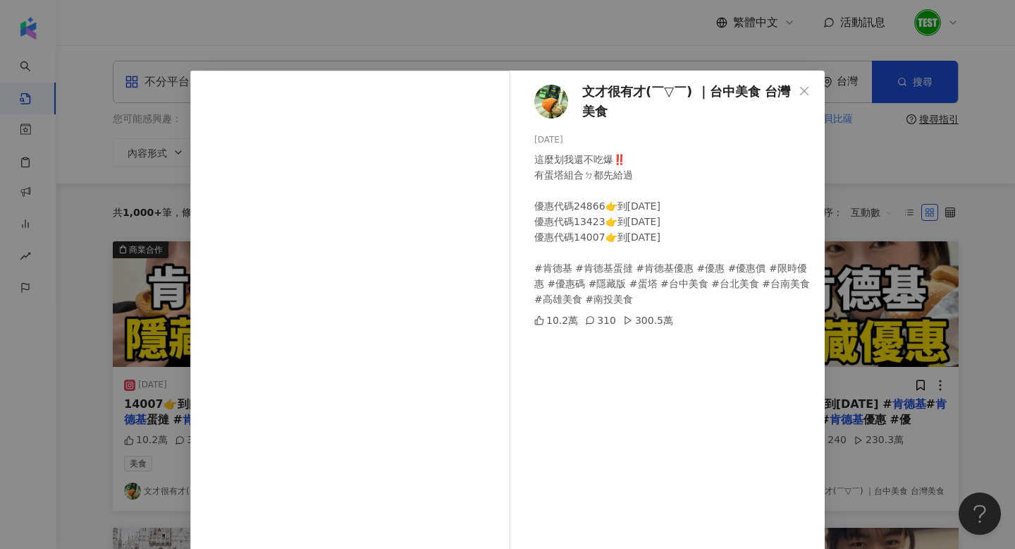
scroll to position [84, 0]
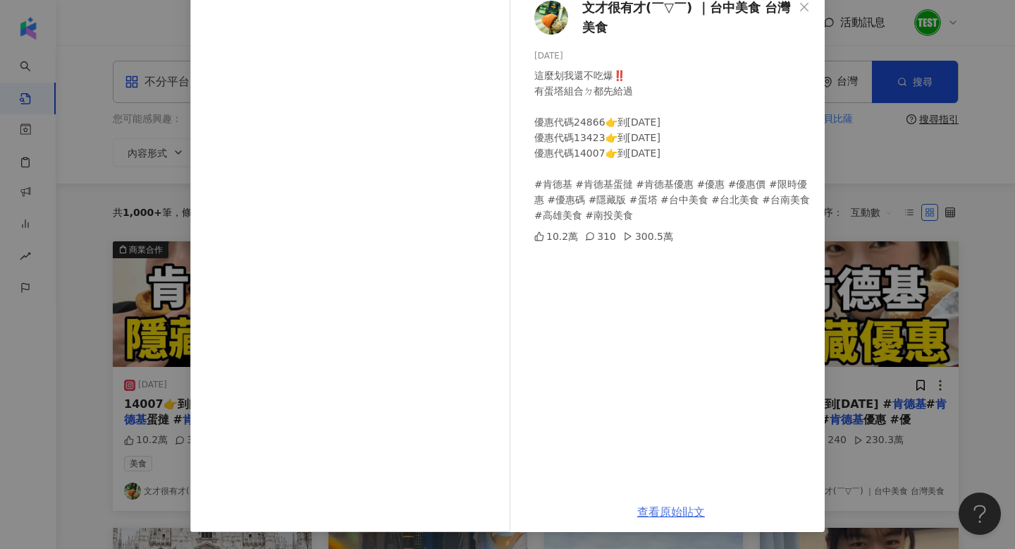
click at [645, 515] on link "查看原始貼文" at bounding box center [671, 511] width 68 height 13
click at [867, 108] on div "文才很有才(￣▽￣) ｜台中美食 台灣美食 [DATE] 這麼划我還不吃爆‼️ 有蛋塔組合ㄉ都先給過 優惠代碼24866👉到[DATE] 優惠代碼13423👉…" at bounding box center [507, 274] width 1015 height 549
